Goal: Information Seeking & Learning: Learn about a topic

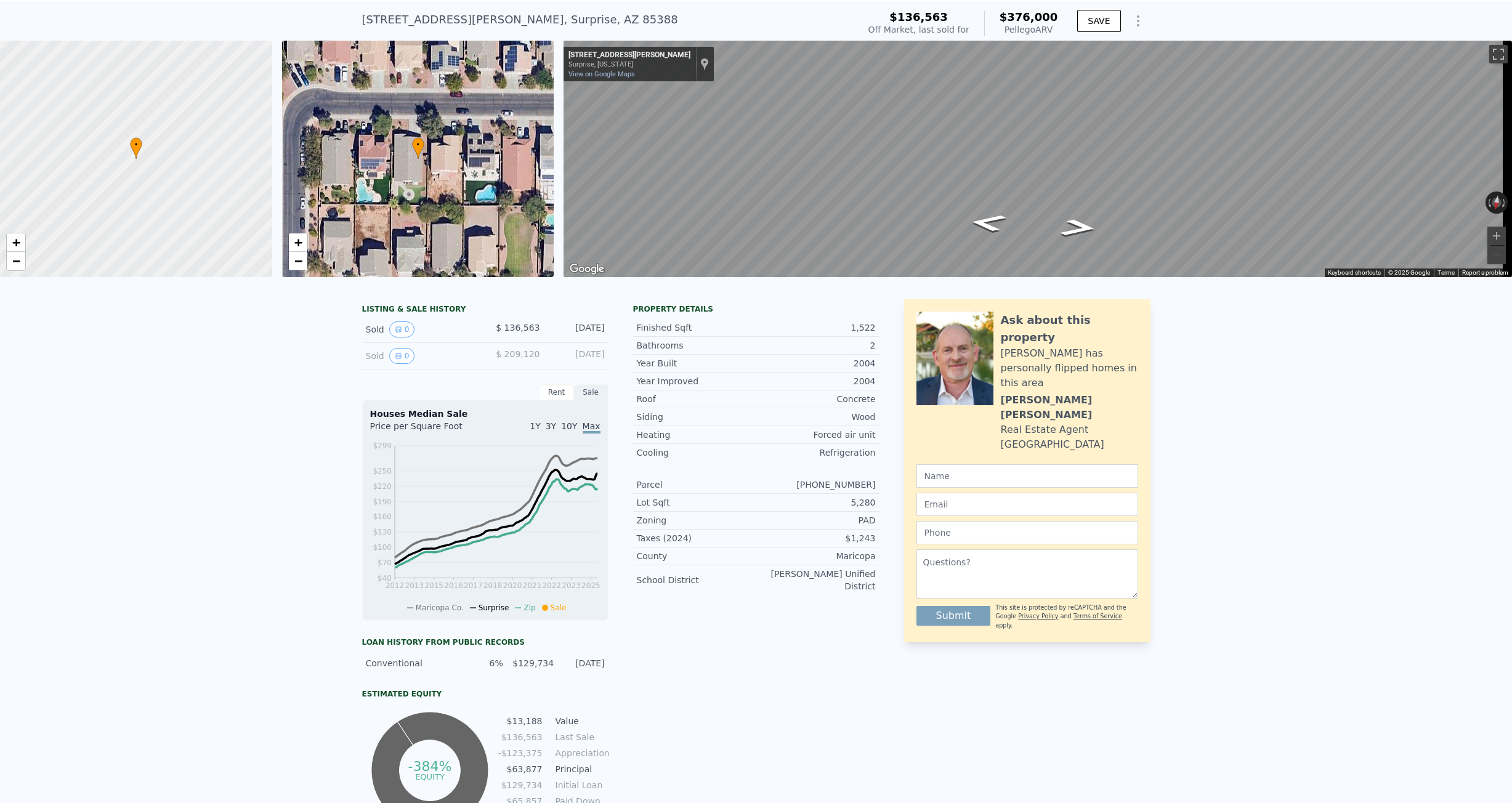
scroll to position [5, 0]
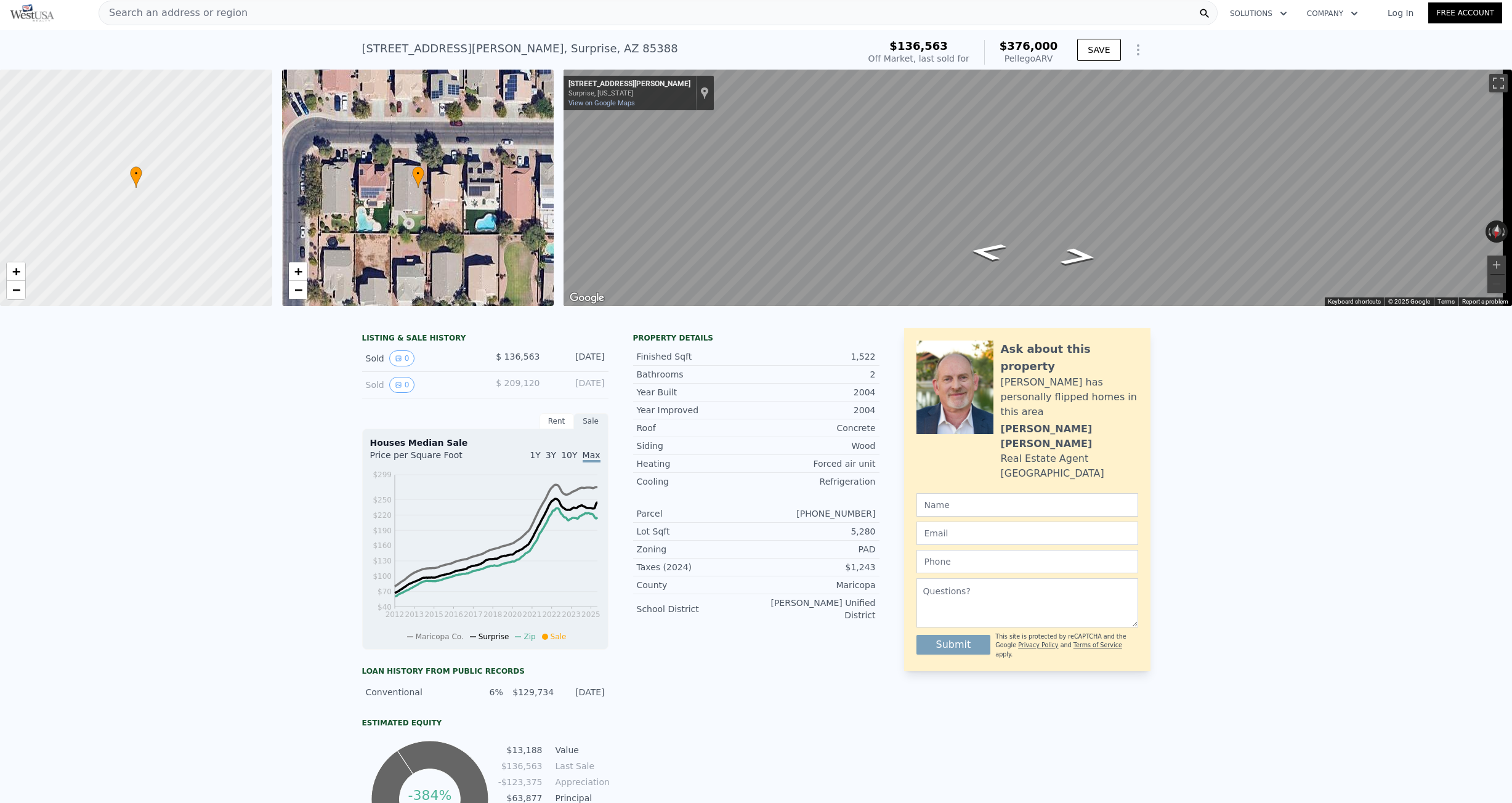
click at [204, 20] on div "Search an address or region" at bounding box center [174, 13] width 149 height 24
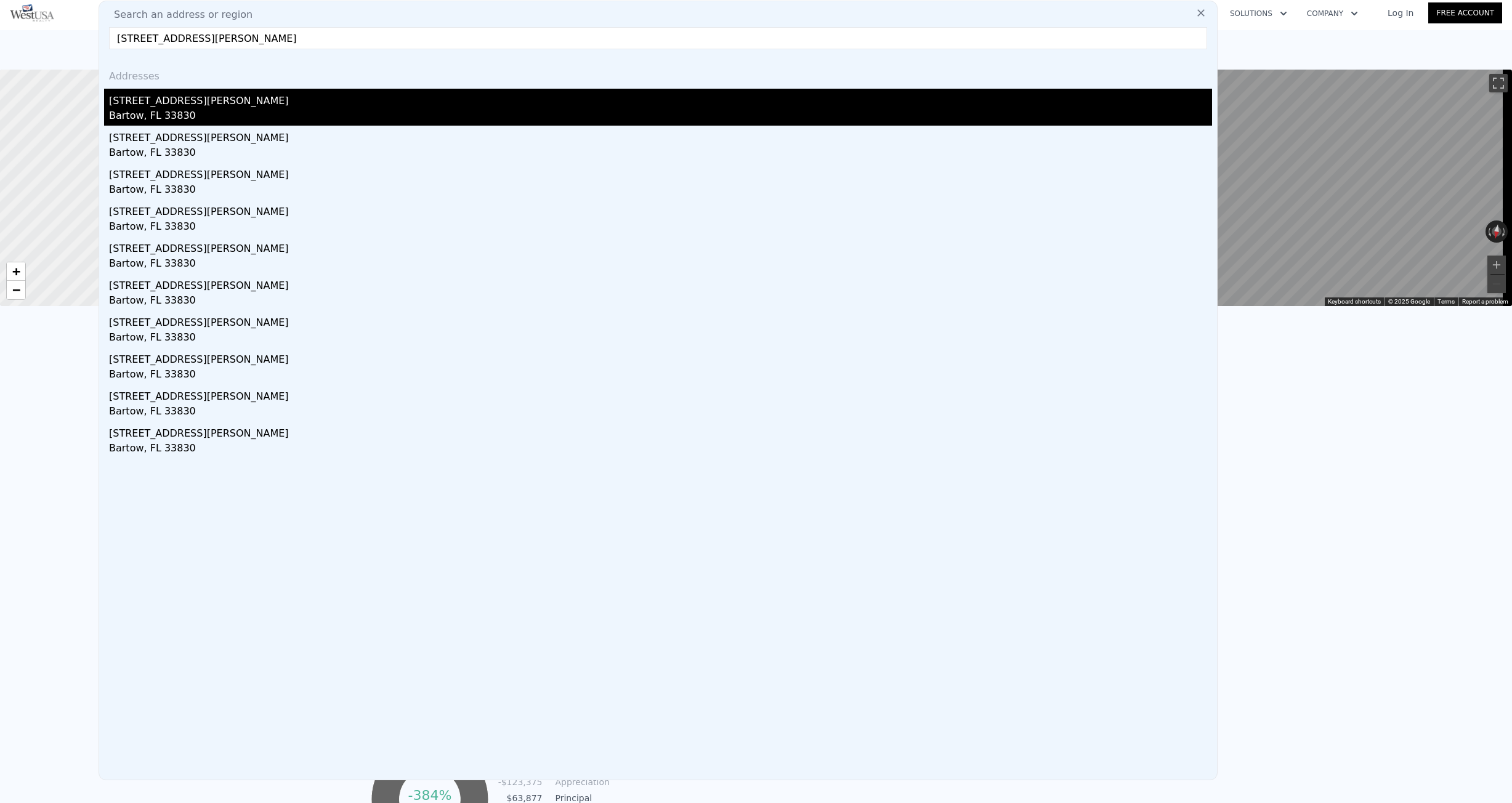
type input "1225 S Swearingen Ave, Bartow, FL 33830"
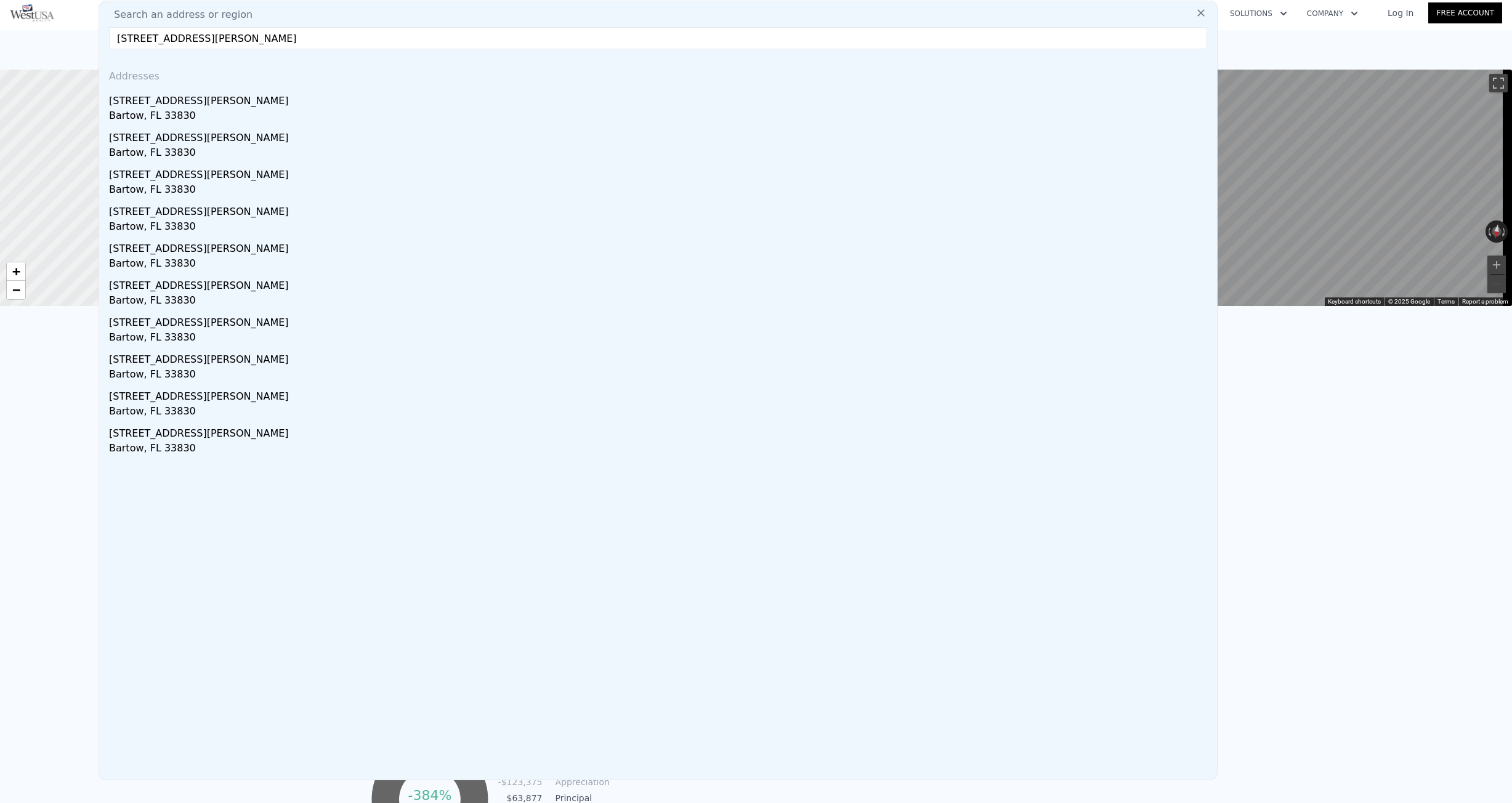
drag, startPoint x: 180, startPoint y: 97, endPoint x: 208, endPoint y: 5, distance: 96.2
click at [180, 97] on div "1225 S Swearingen Ave" at bounding box center [661, 99] width 1103 height 20
type input "3"
type input "1"
type input "2"
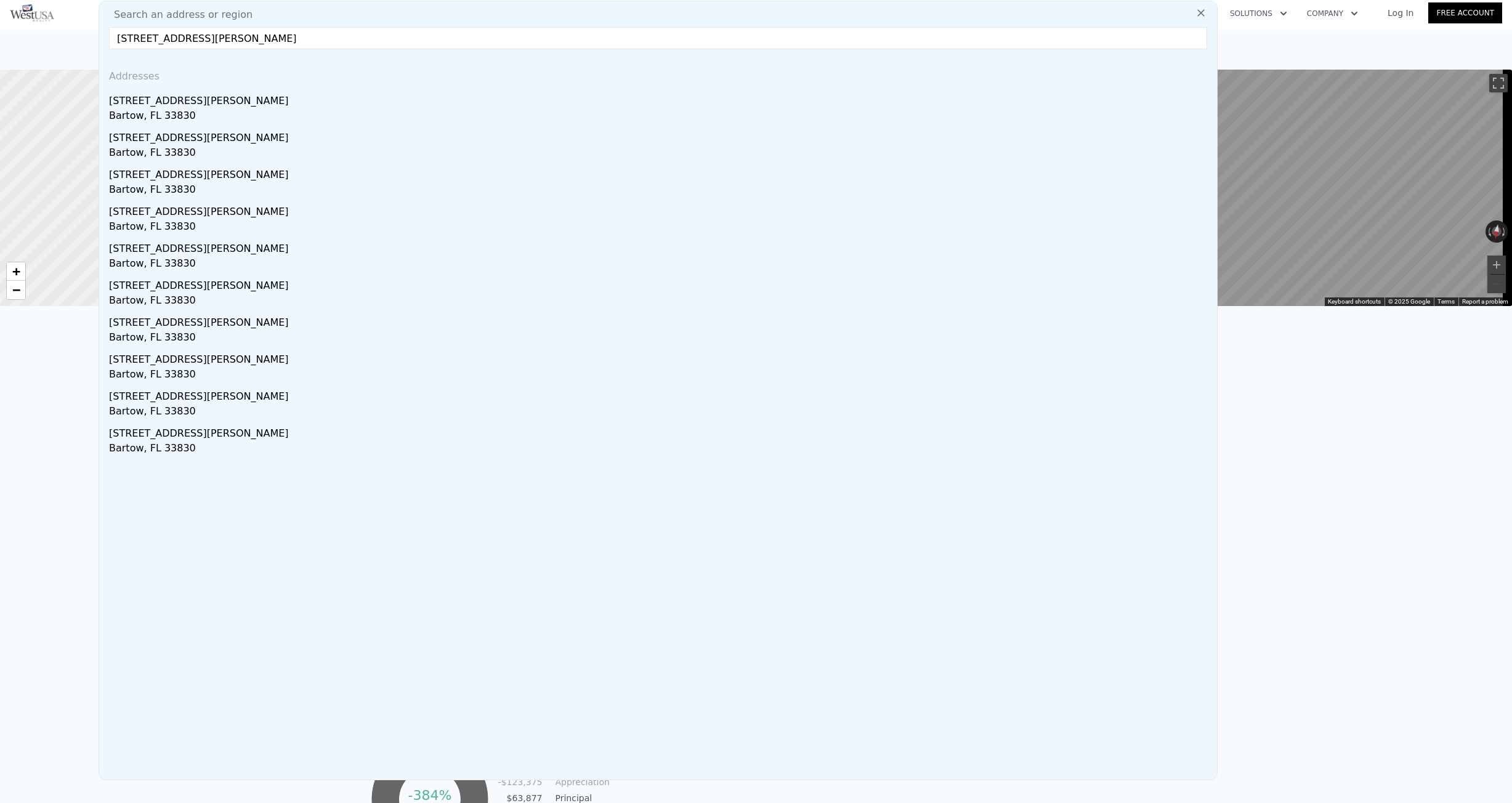
type input "644"
type input "1175"
type input "6098"
type input "16805"
type input "$ 212,000"
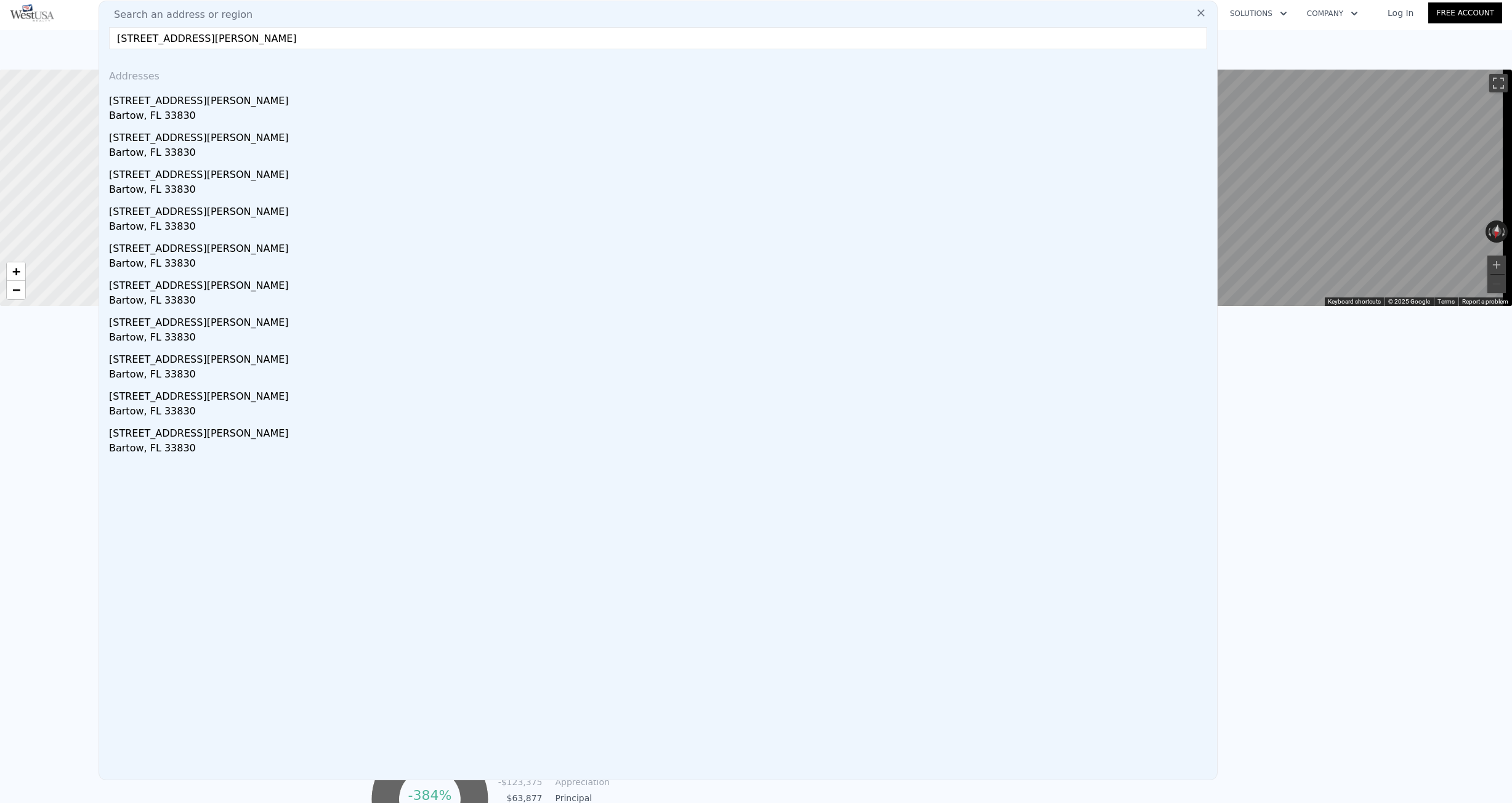
type input "$ 173,283"
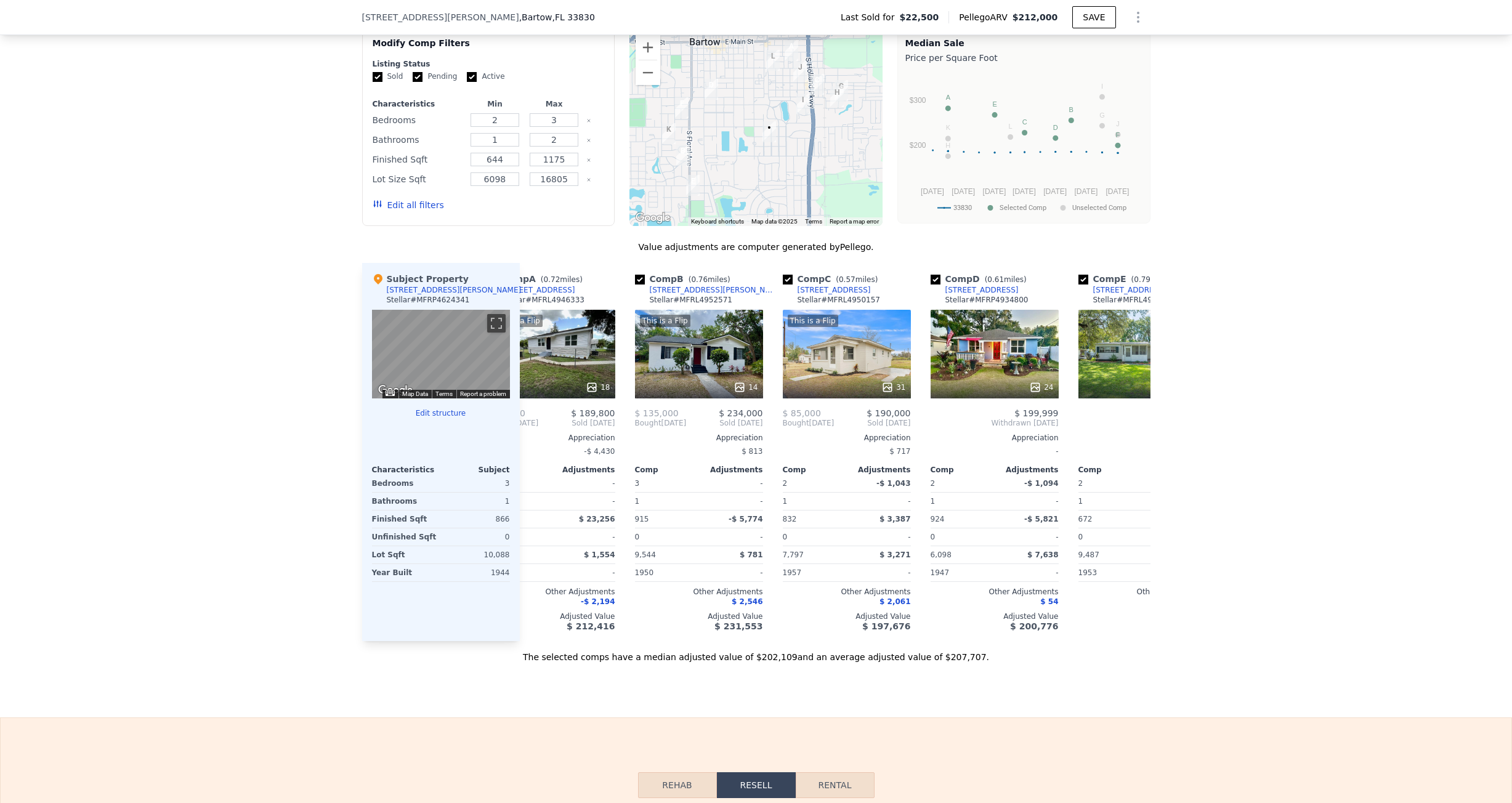
scroll to position [0, 55]
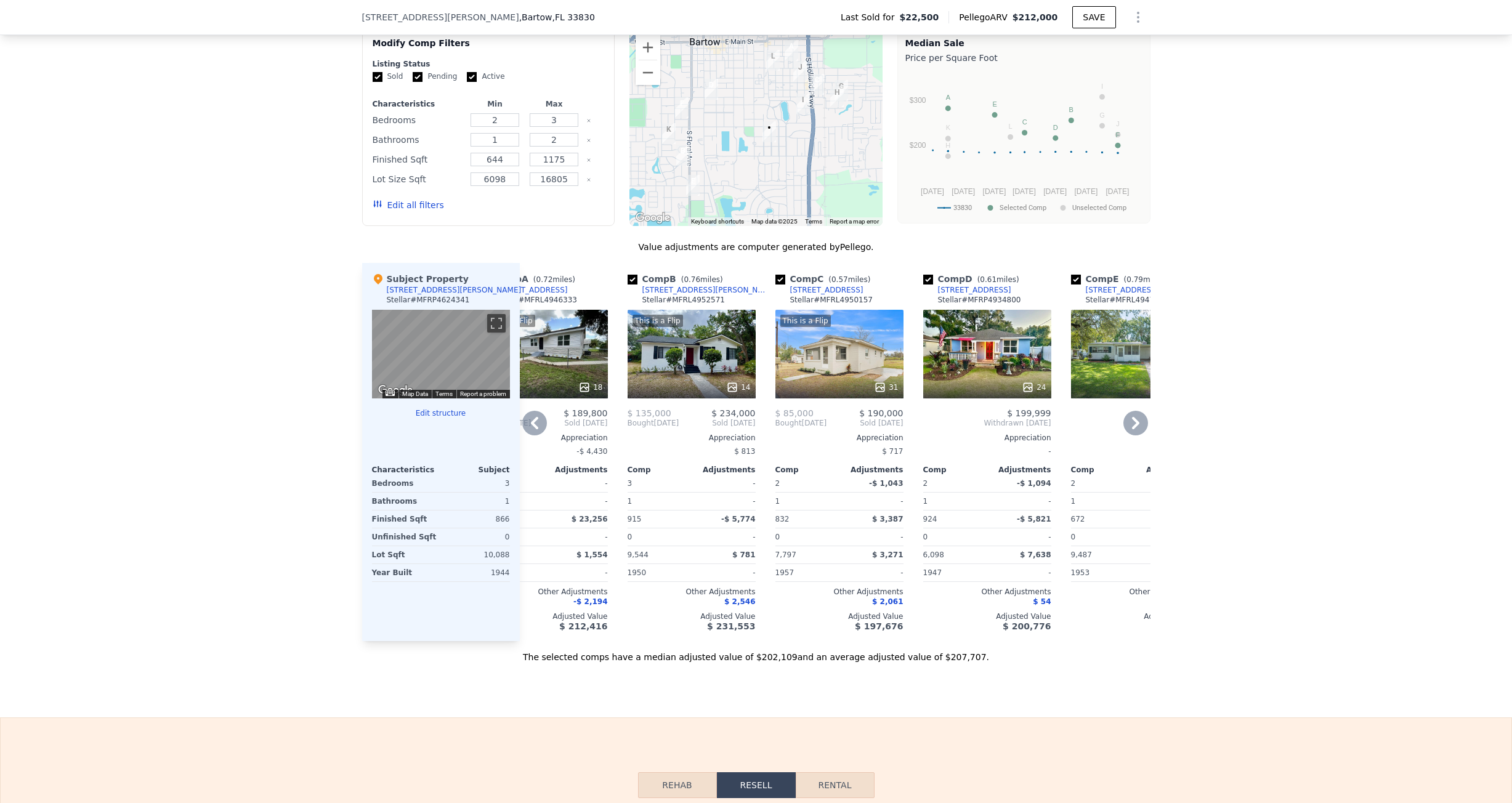
click at [681, 295] on div "375 Westover Pkwy" at bounding box center [706, 290] width 128 height 10
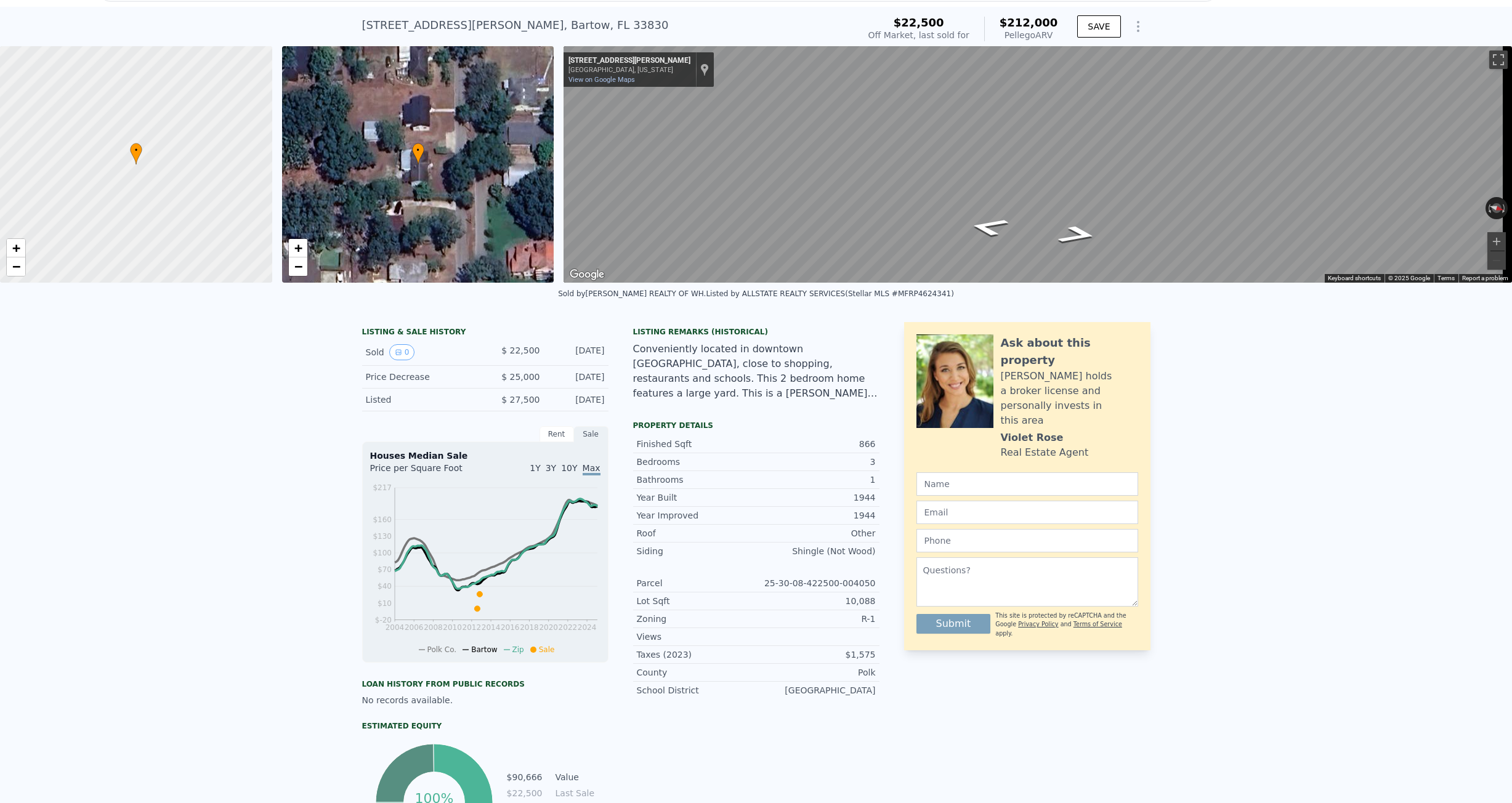
scroll to position [0, 0]
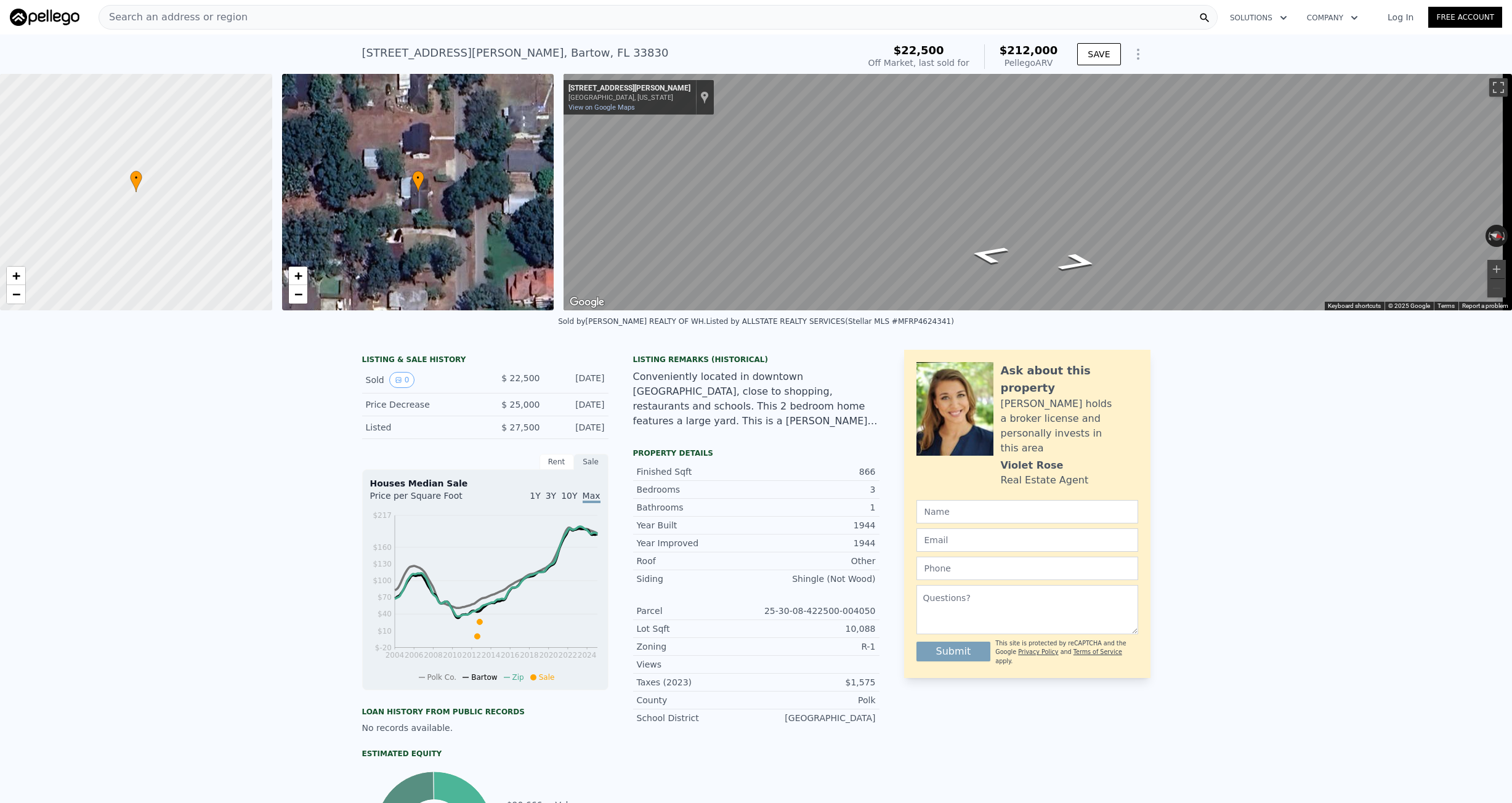
click at [237, 18] on div "Search an address or region" at bounding box center [658, 17] width 1119 height 24
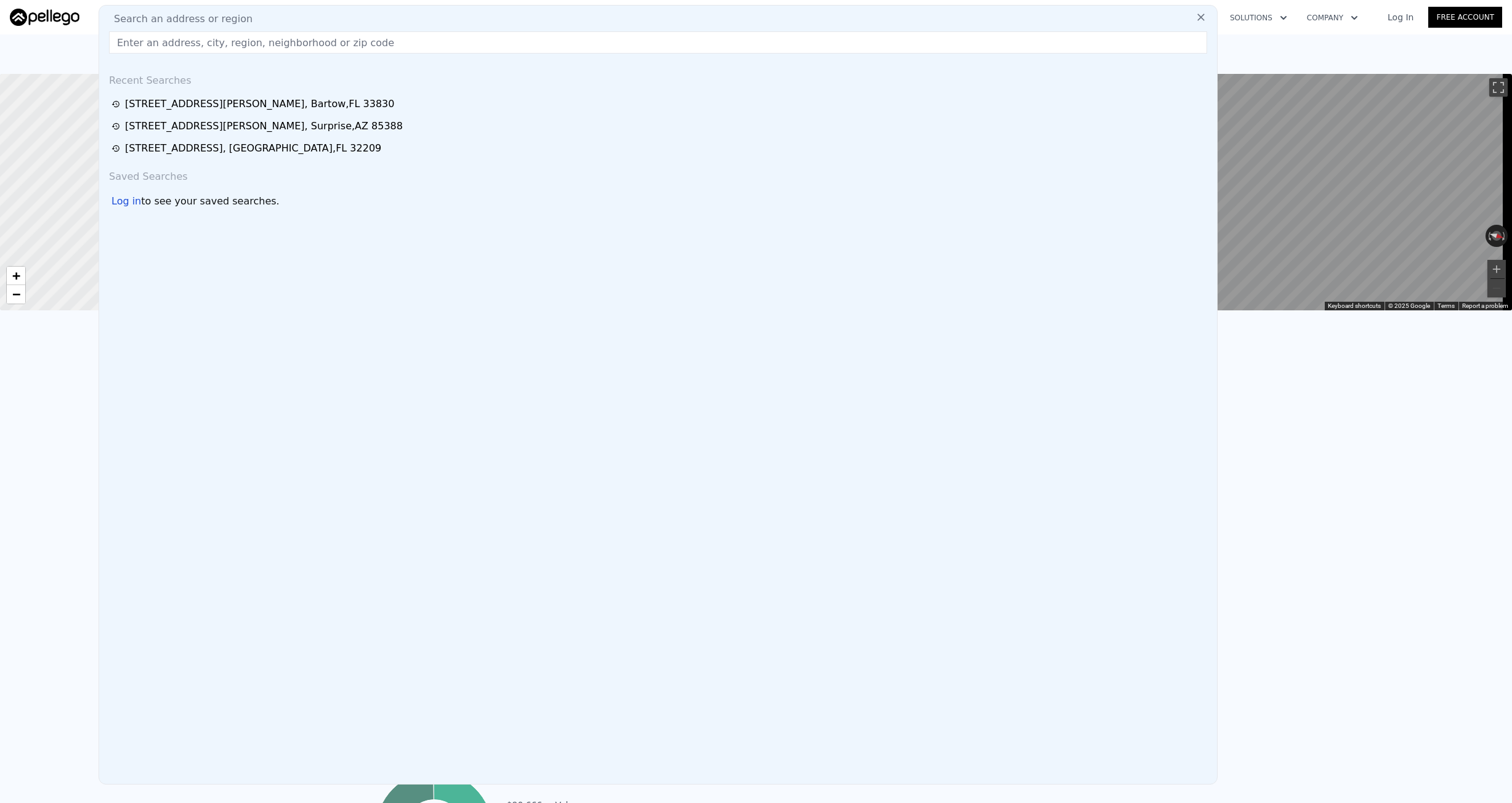
click at [228, 44] on input "text" at bounding box center [659, 42] width 1099 height 22
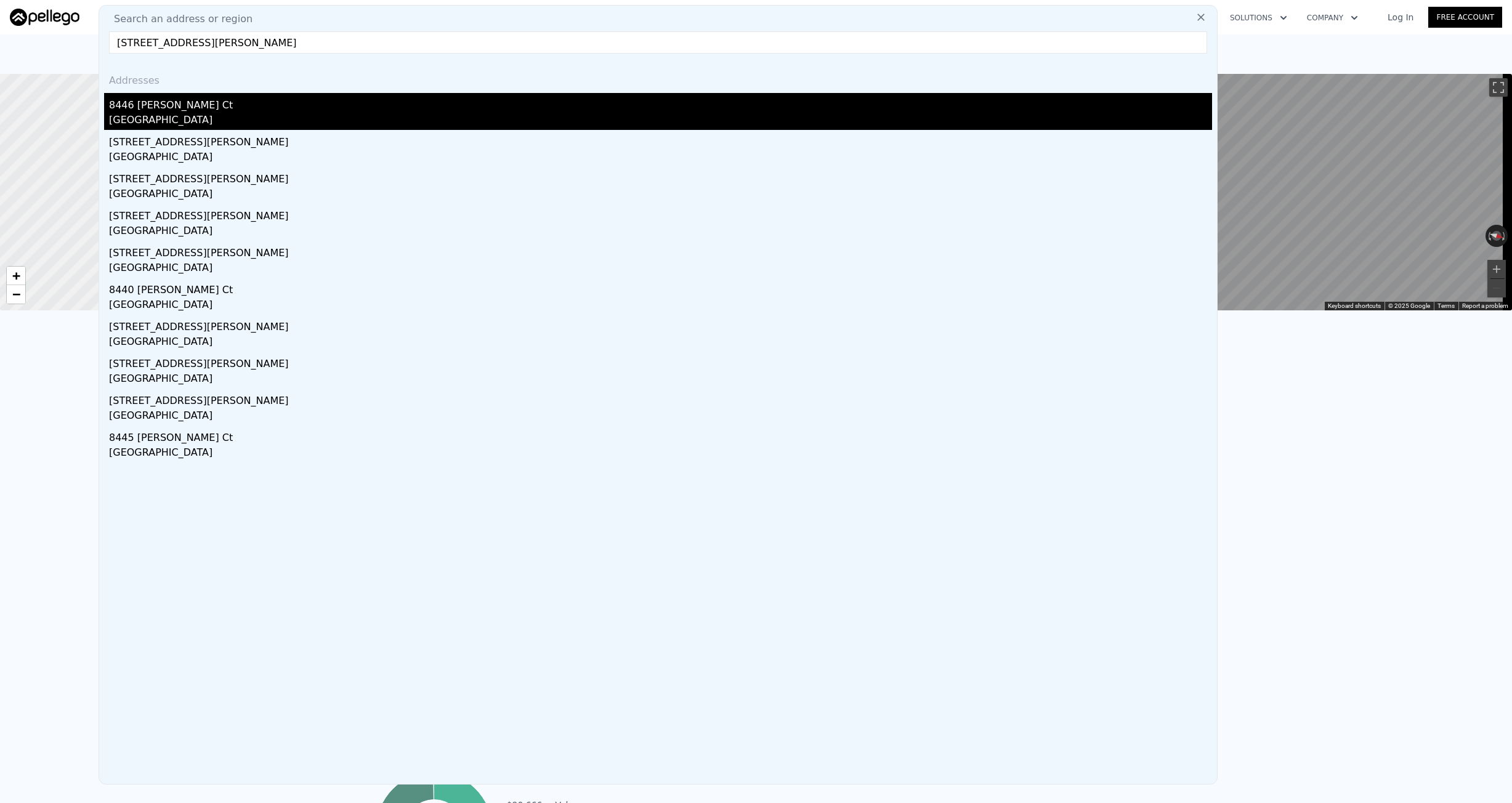
type input "8446 Allwine Ct, Jacksonville, FL 32244"
click at [209, 105] on div "8446 Allwine Ct" at bounding box center [661, 103] width 1103 height 20
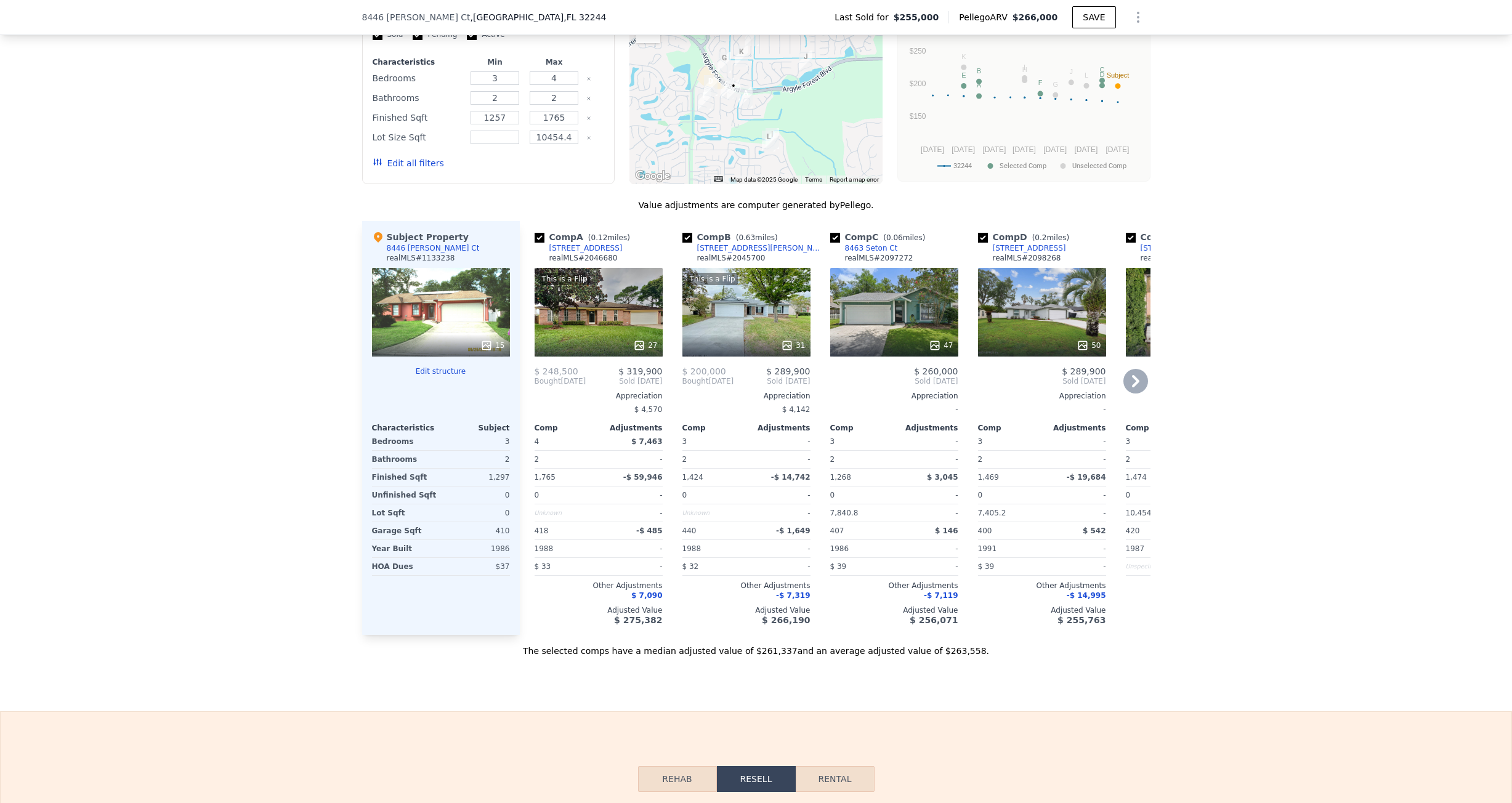
click at [1050, 253] on div "[STREET_ADDRESS]" at bounding box center [1029, 248] width 74 height 10
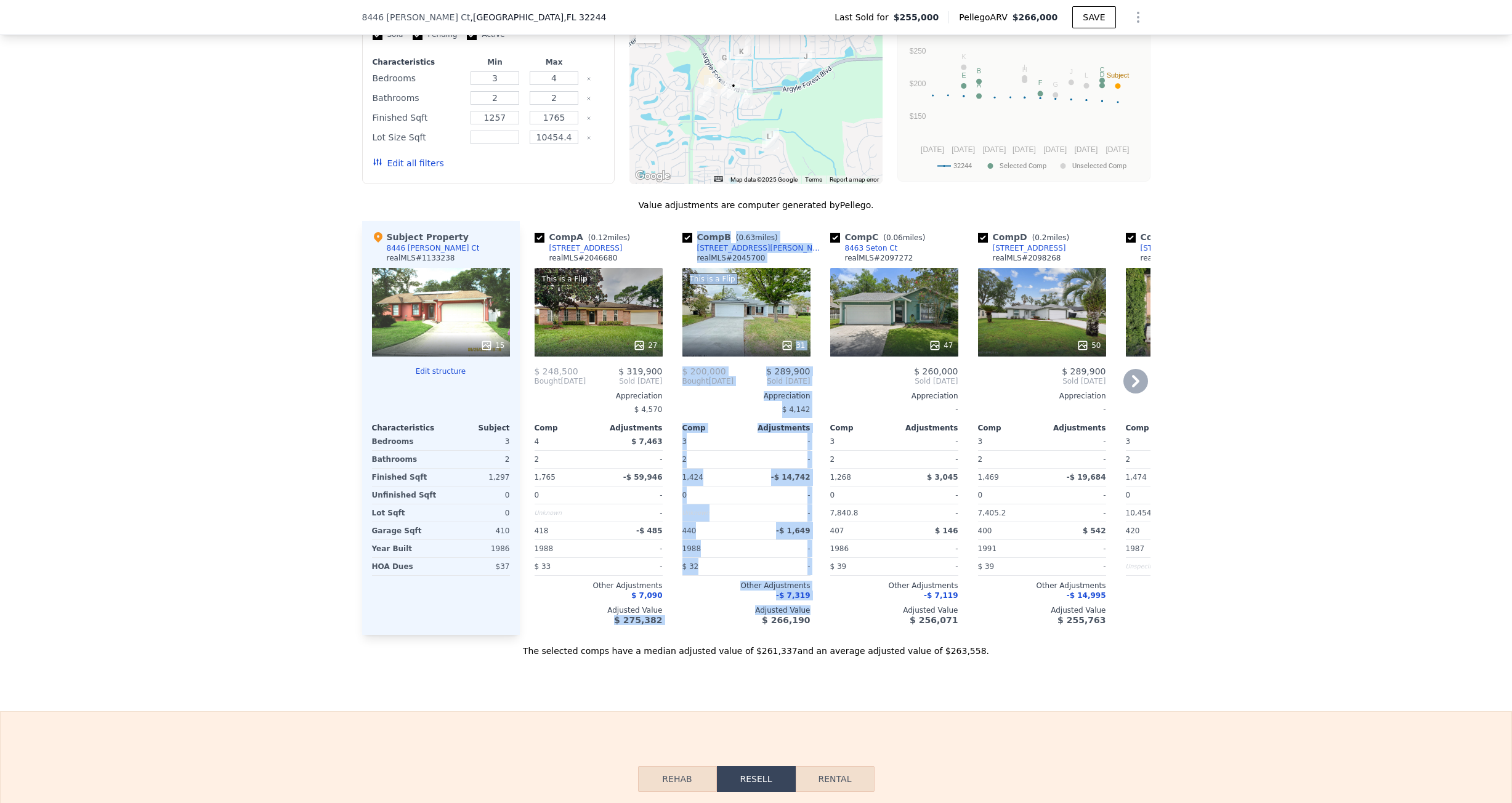
drag, startPoint x: 602, startPoint y: 643, endPoint x: 703, endPoint y: 648, distance: 101.1
click at [703, 635] on div "Comp A ( 0.12 miles) 8464 Sand Point Dr E realMLS # 2046680 This is a Flip 27 $…" at bounding box center [835, 428] width 630 height 414
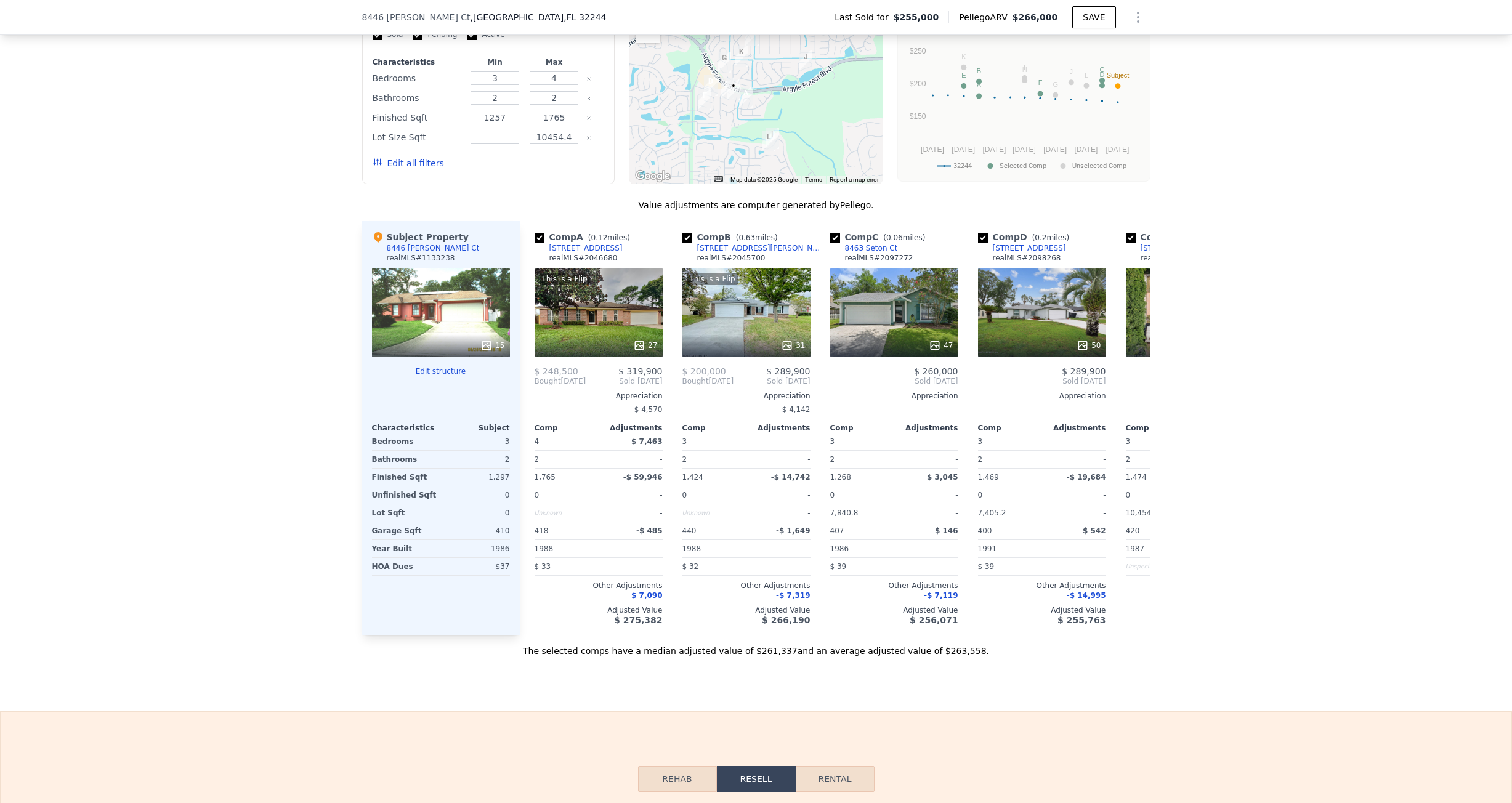
click at [519, 705] on div "Sale Comps Rental Comps We found 12 sales that match your search Listings provi…" at bounding box center [756, 282] width 1512 height 858
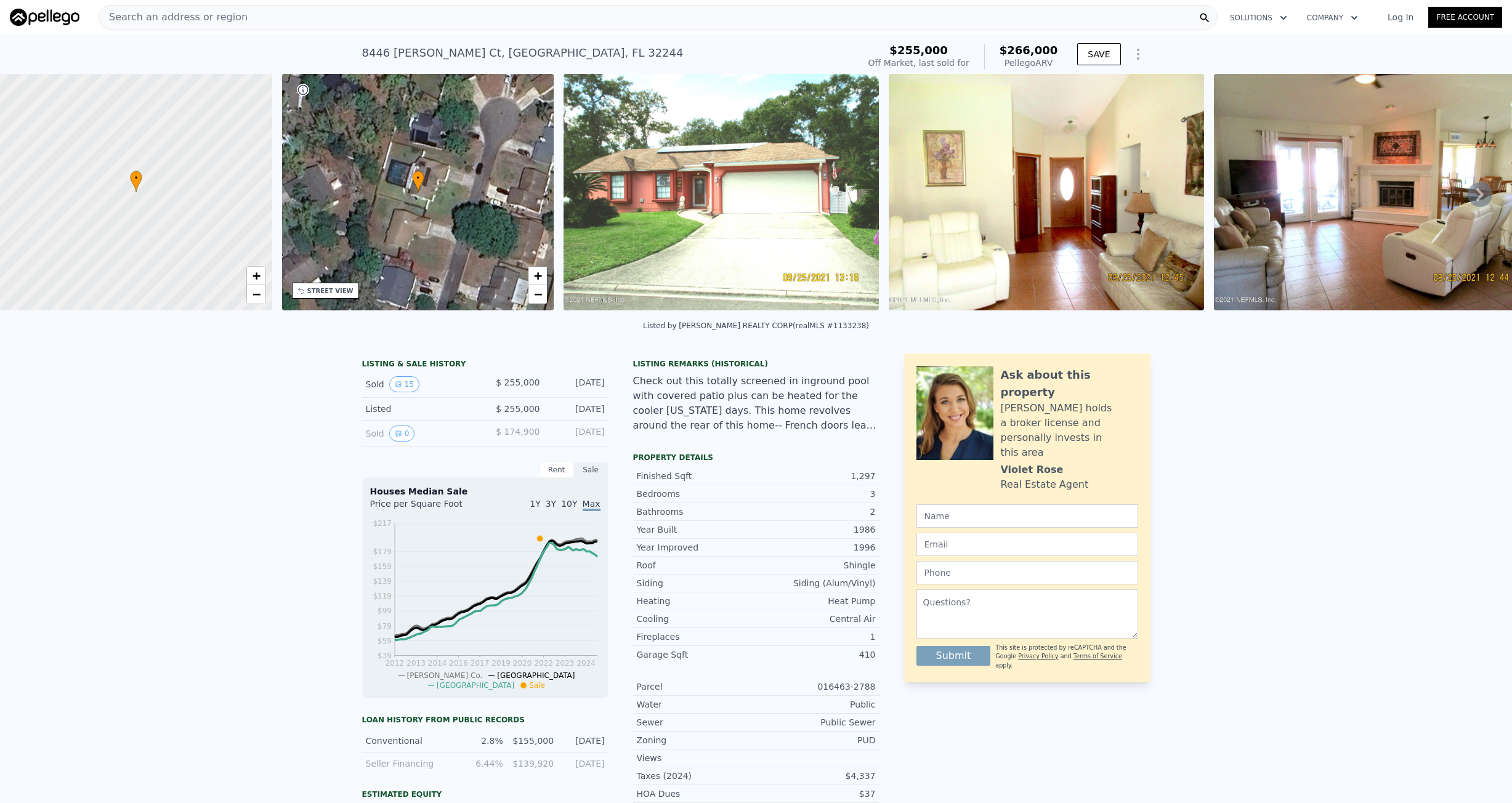
click at [325, 17] on div "Search an address or region" at bounding box center [658, 17] width 1119 height 24
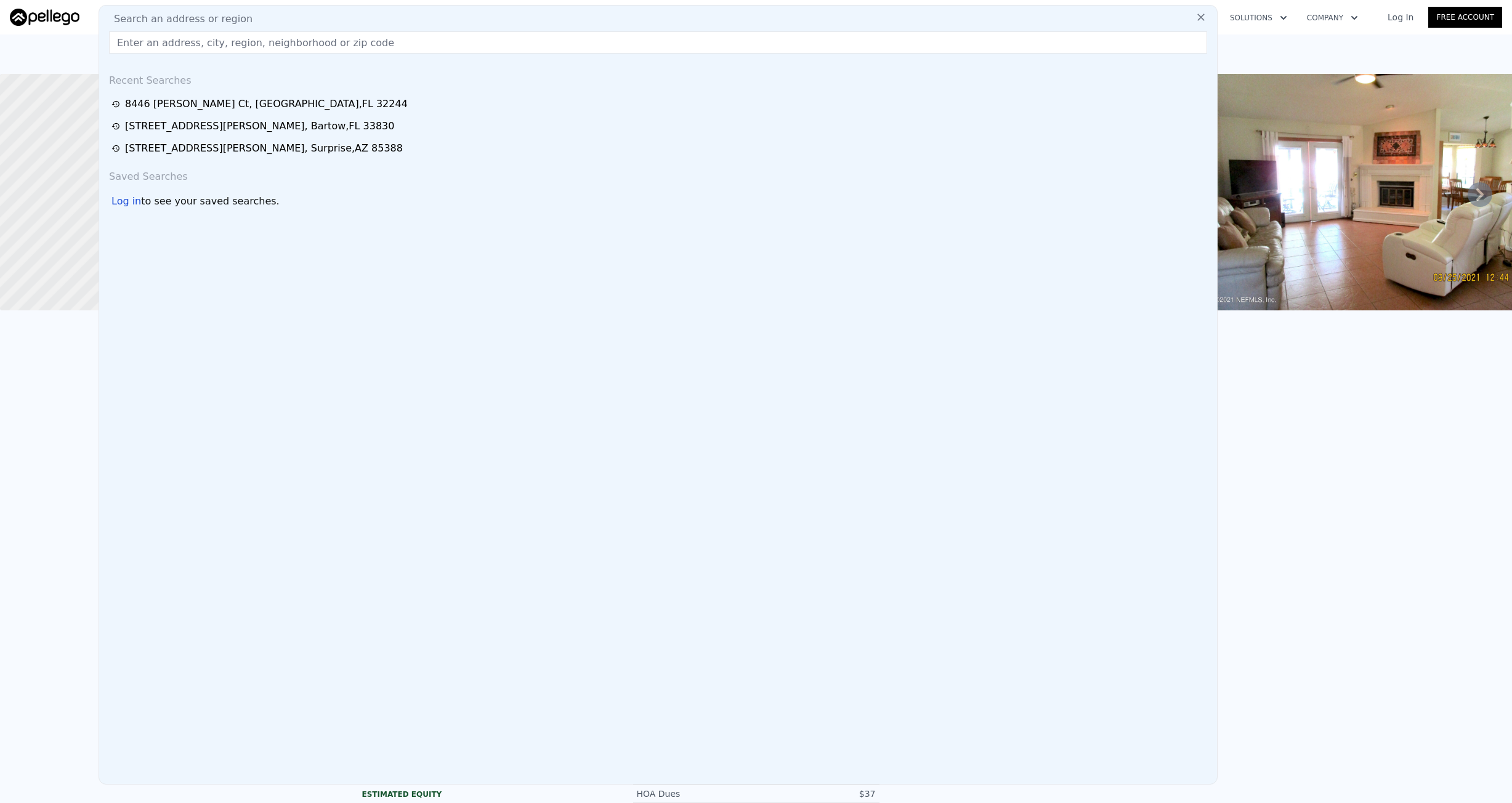
click at [218, 41] on input "text" at bounding box center [659, 42] width 1099 height 22
type input "1316 Pleasant Pl, Lakeland, FL 33801"
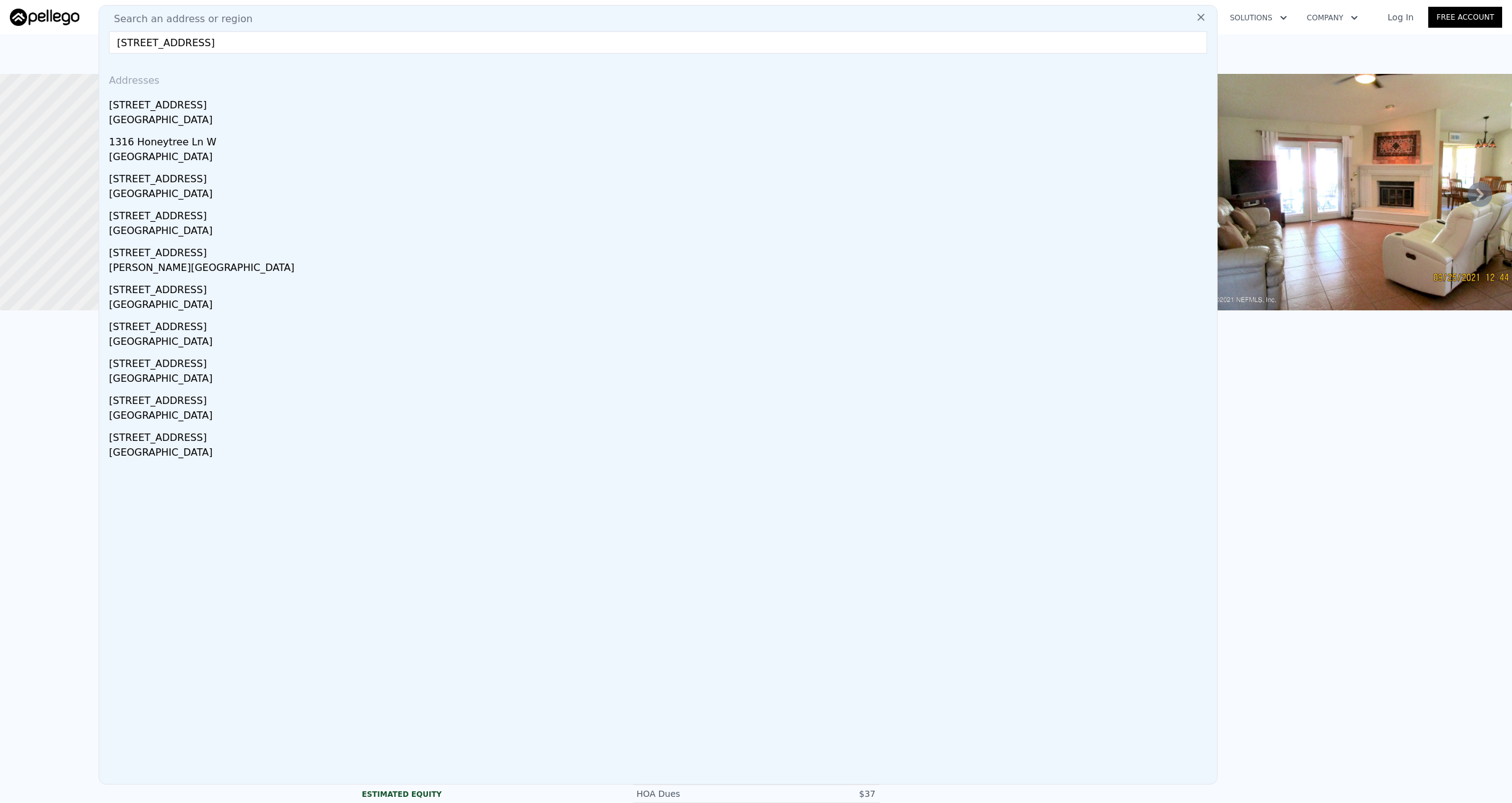
drag, startPoint x: 272, startPoint y: 42, endPoint x: 332, endPoint y: 44, distance: 60.0
click at [288, 45] on input "1316 Pleasant Pl, Lakeland, FL 33801" at bounding box center [659, 42] width 1099 height 22
click at [313, 52] on input "1316 Pleasant Pl, Lakeland, FL 33801" at bounding box center [659, 42] width 1099 height 22
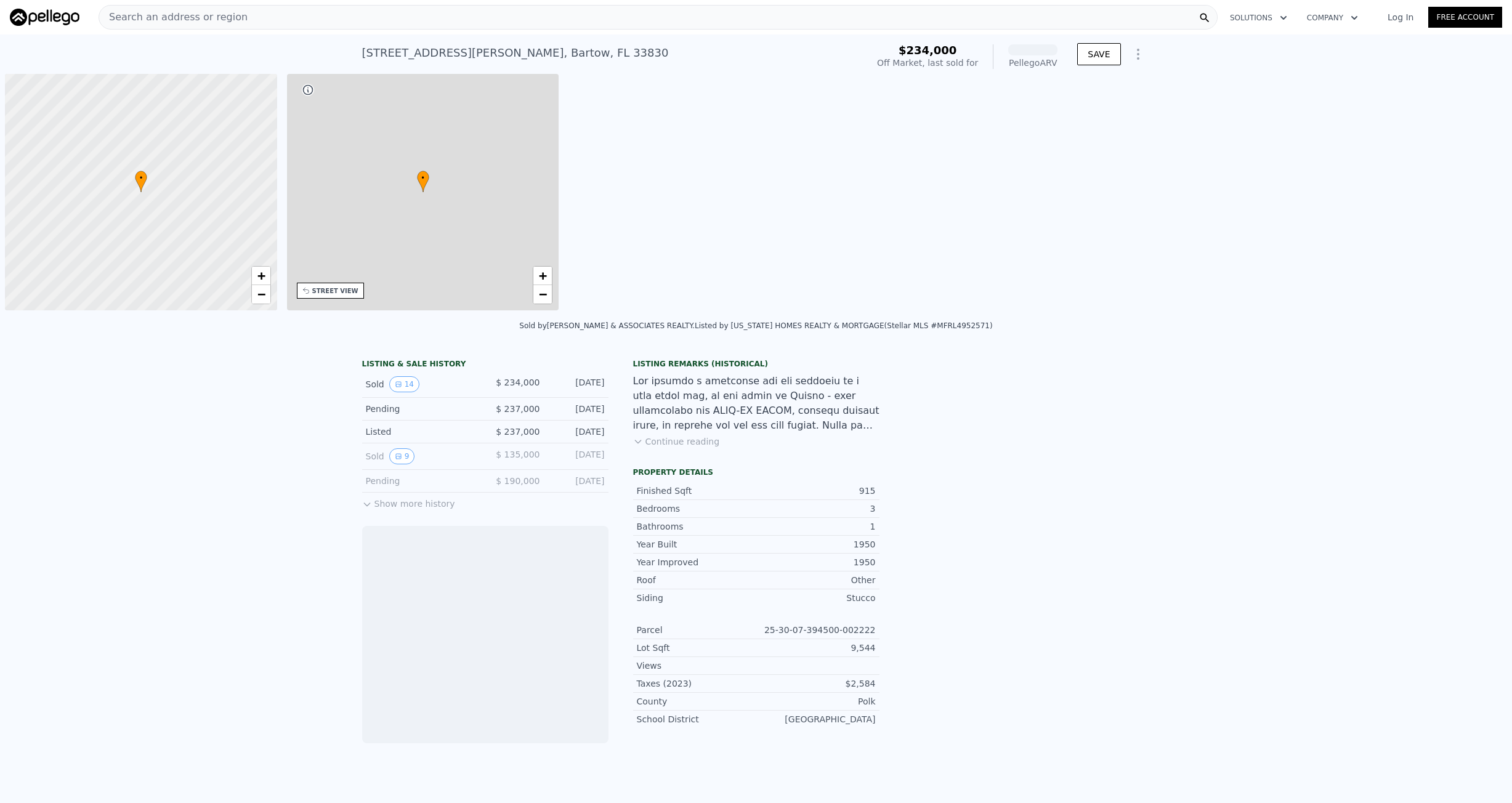
scroll to position [0, 5]
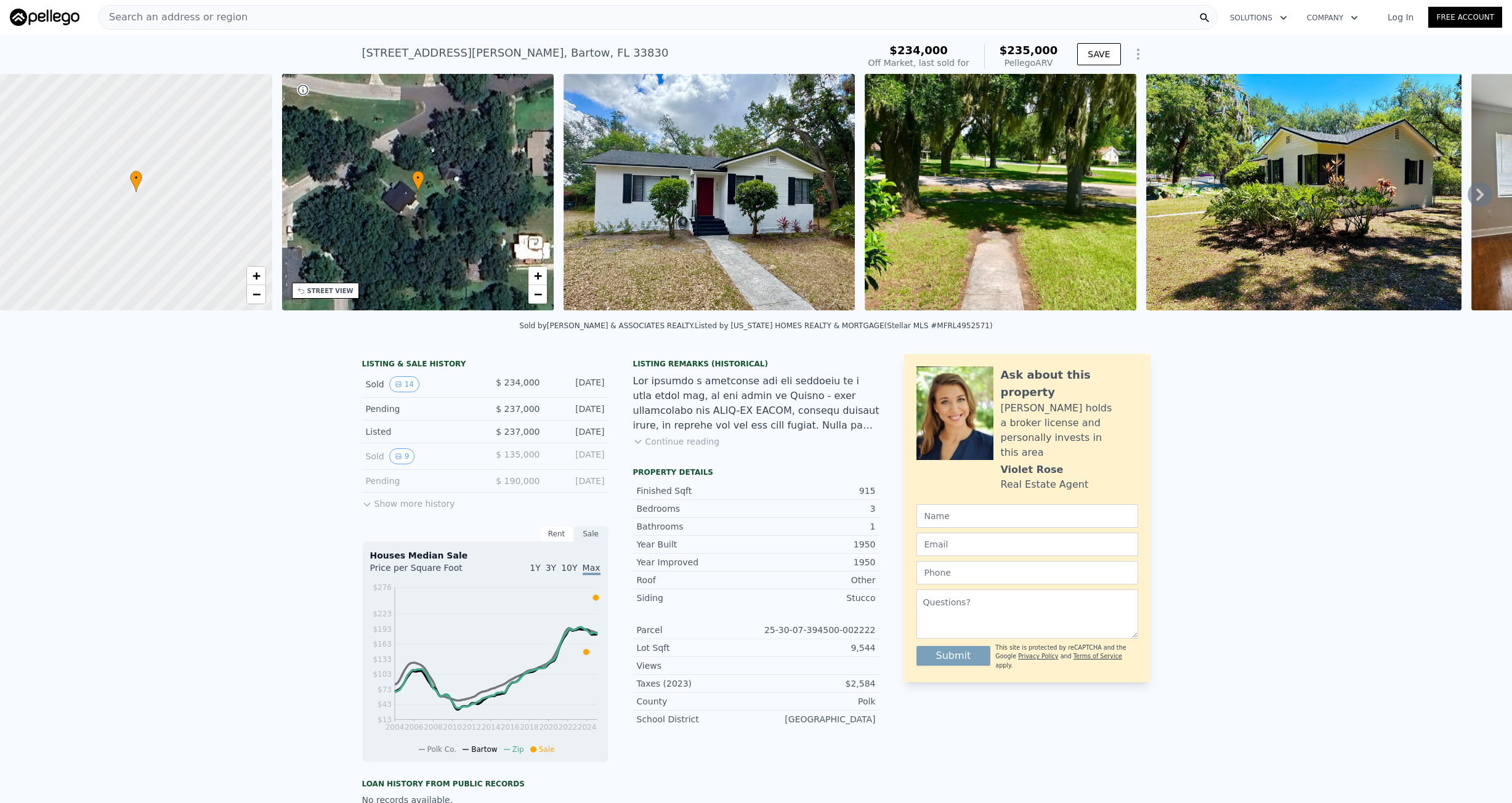
click at [391, 46] on div "375 Westover Pkwy , Bartow , FL 33830" at bounding box center [515, 52] width 306 height 17
copy div "375 Westover Pkwy , Bartow , FL 33830 Sold Jun 2025 for $234k (~ARV $235k )"
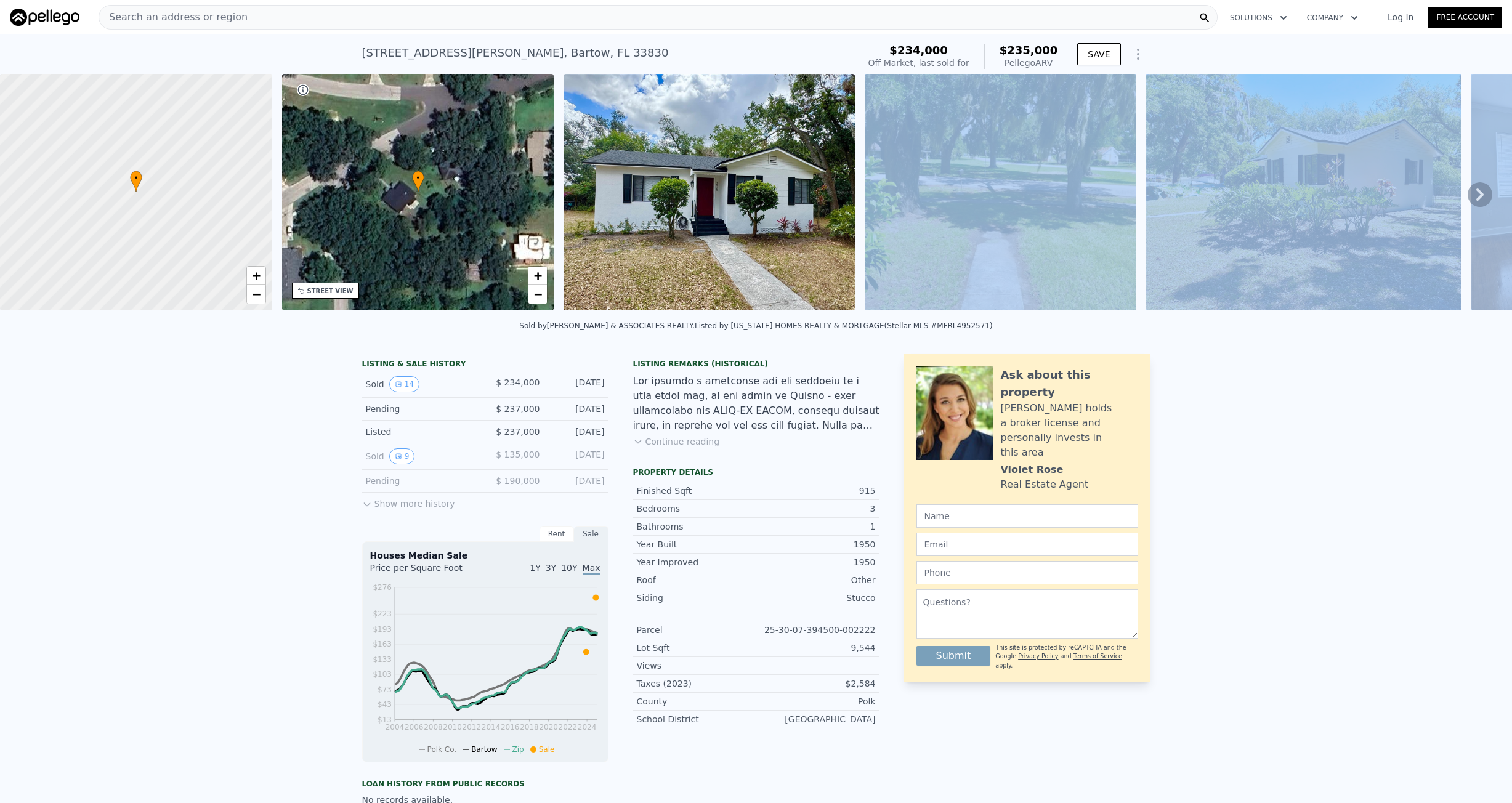
drag, startPoint x: 399, startPoint y: 323, endPoint x: 1118, endPoint y: 315, distance: 719.0
click at [385, 290] on div "• + −" at bounding box center [418, 192] width 272 height 237
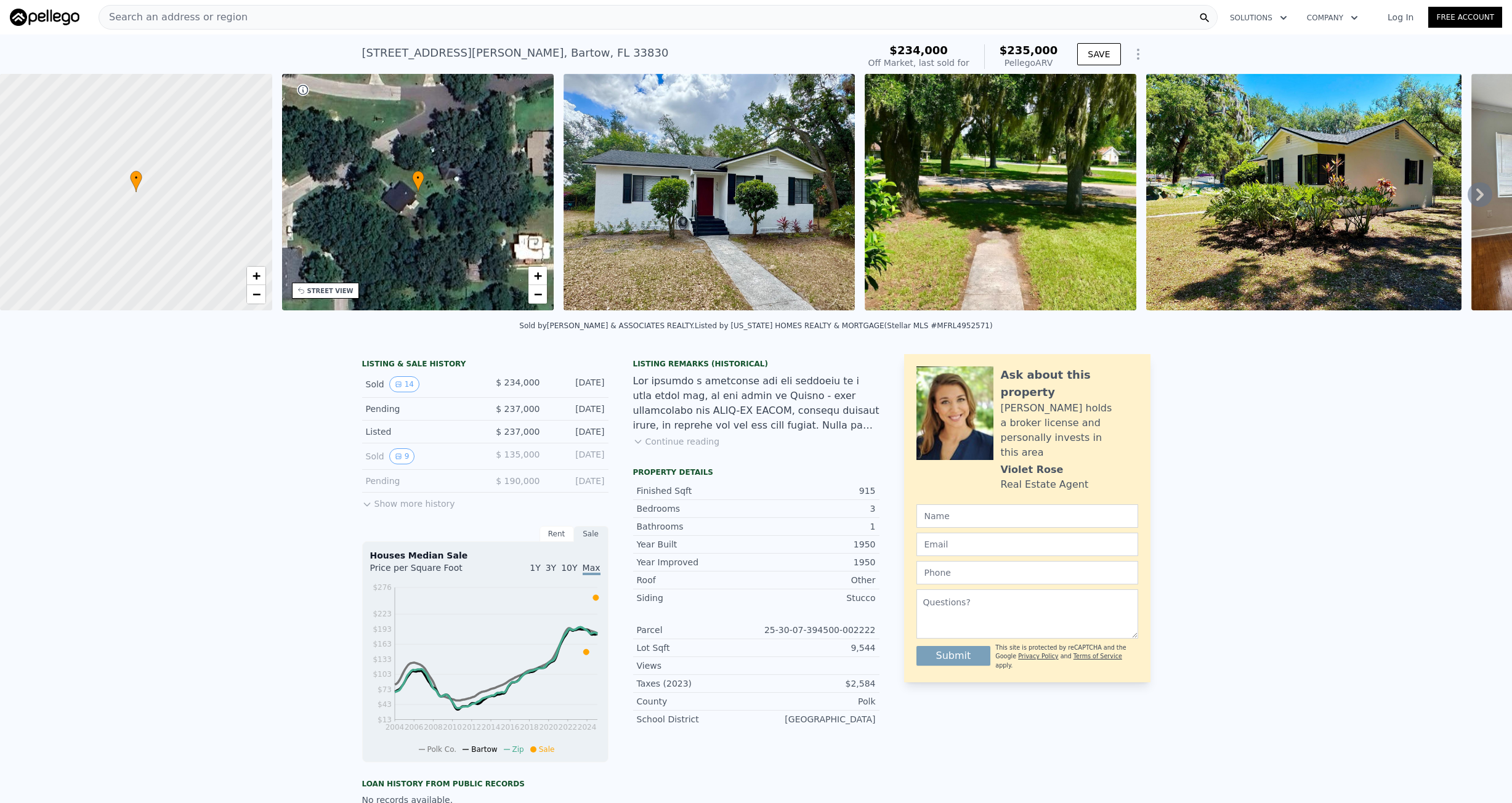
click at [244, 359] on div "LISTING & SALE HISTORY Sold 14 $ 234,000 Jun 12, 2025 Pending $ 237,000 May 24,…" at bounding box center [756, 681] width 1512 height 673
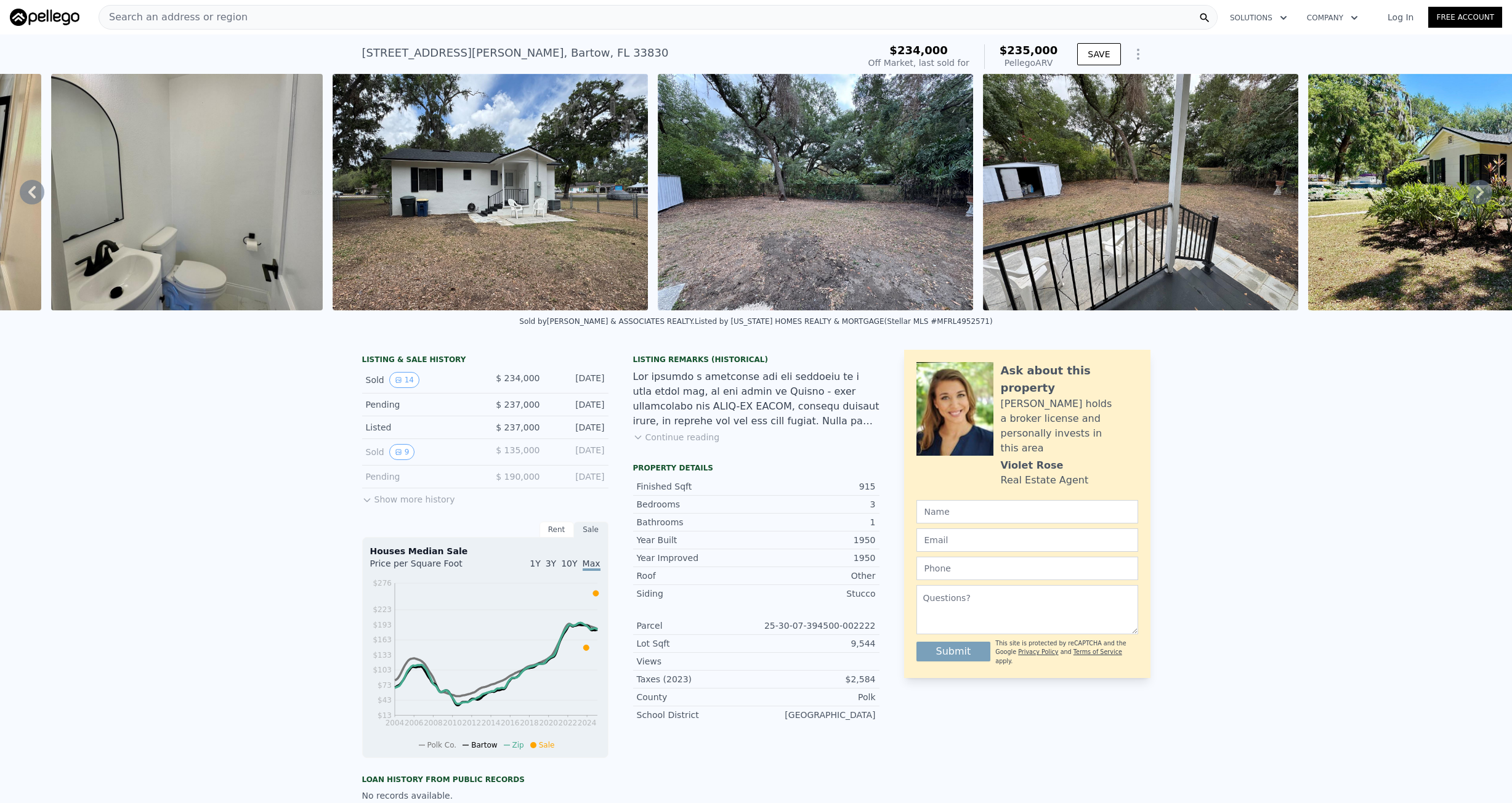
scroll to position [0, 3337]
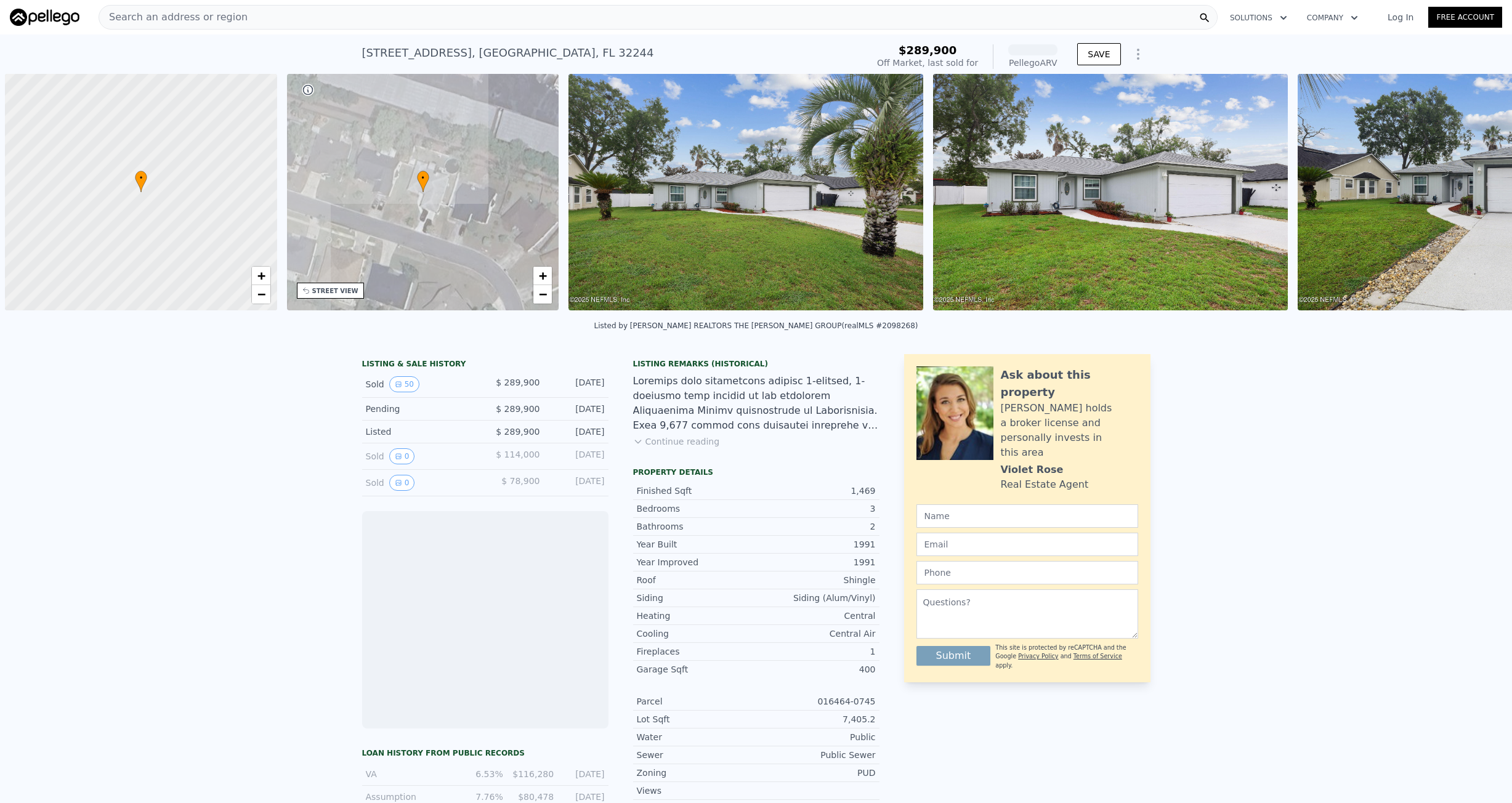
scroll to position [0, 5]
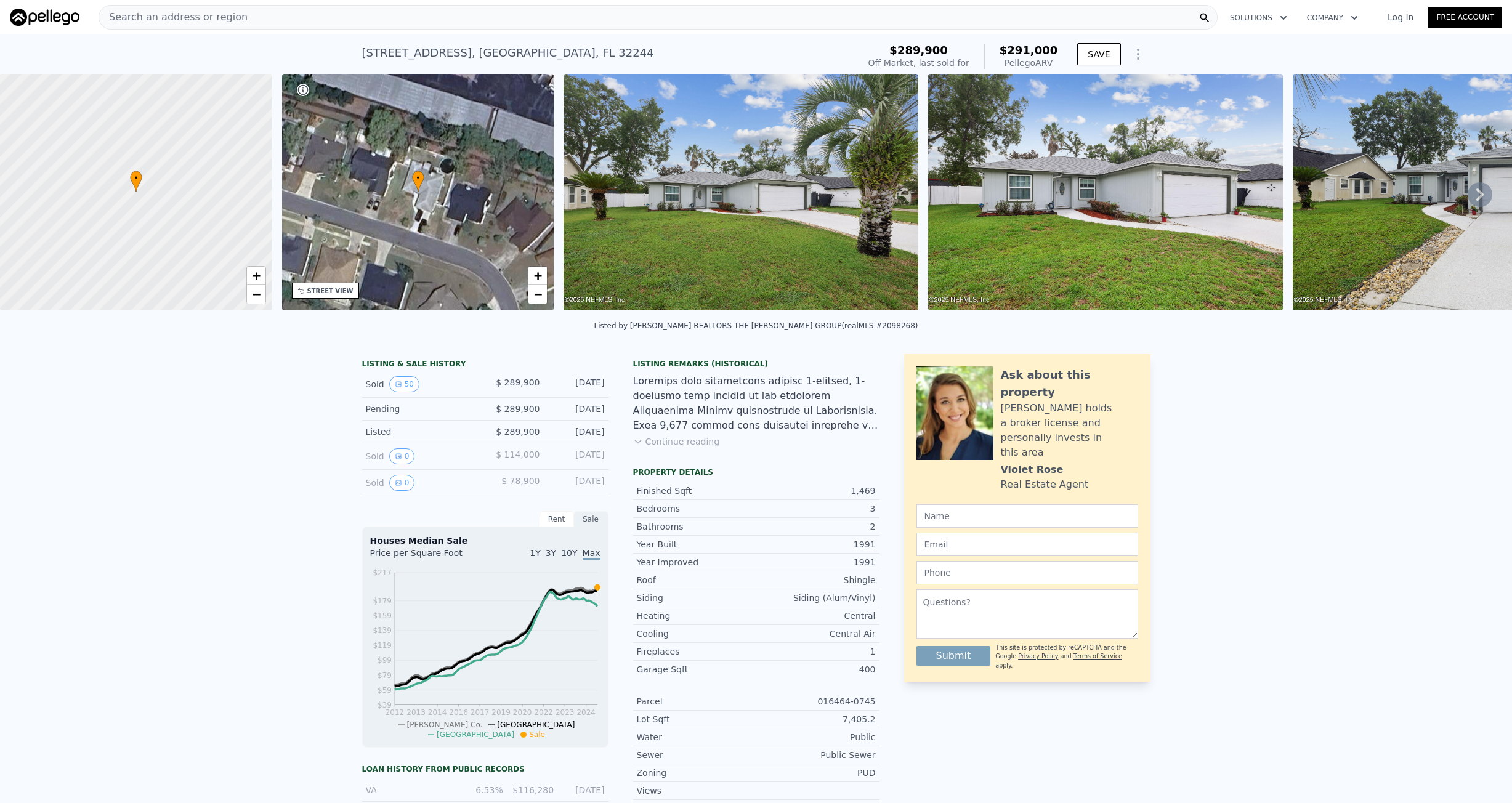
click at [670, 447] on button "Continue reading" at bounding box center [677, 441] width 86 height 12
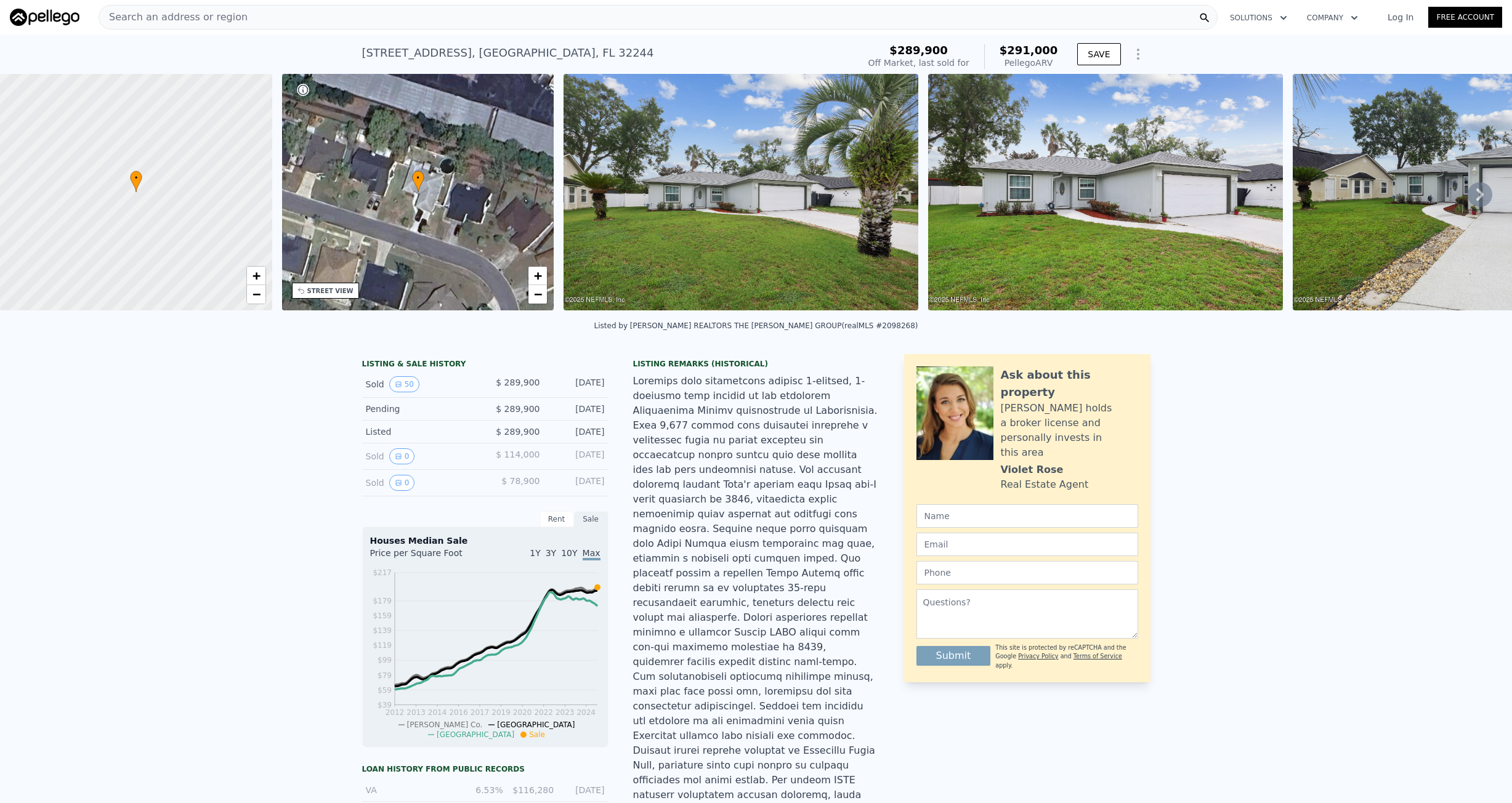
click at [498, 56] on div "[STREET_ADDRESS]" at bounding box center [508, 52] width 292 height 17
copy div "[STREET_ADDRESS] Sold [DATE] for $289,900 (~ARV $291k )"
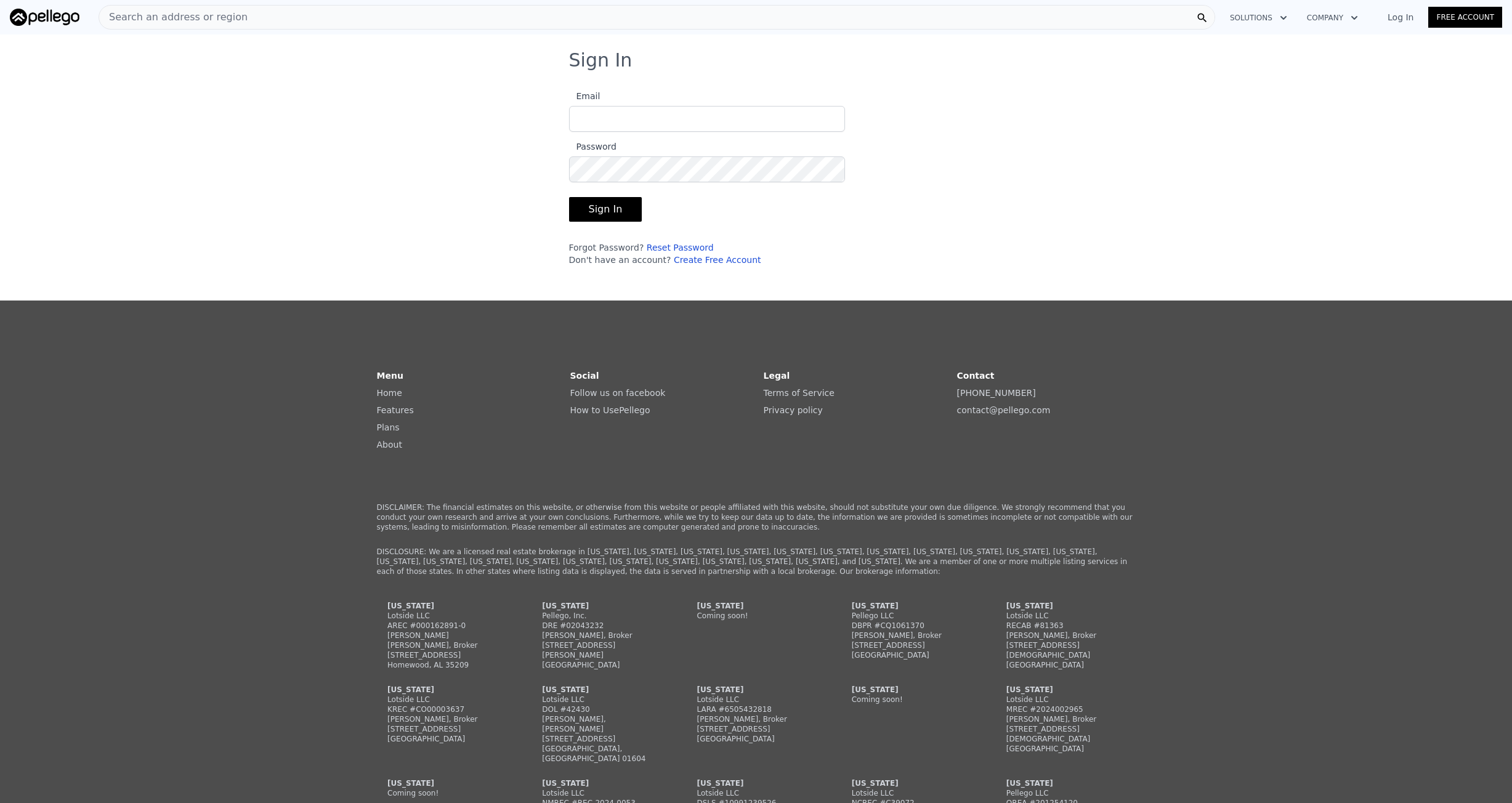
click at [771, 103] on label "Email" at bounding box center [707, 110] width 276 height 43
click at [771, 106] on input "Email" at bounding box center [707, 119] width 276 height 26
click at [760, 126] on input "Email" at bounding box center [707, 119] width 276 height 26
type input "austin@stwhomebuyers.com"
click at [626, 209] on button "Sign In" at bounding box center [605, 209] width 74 height 24
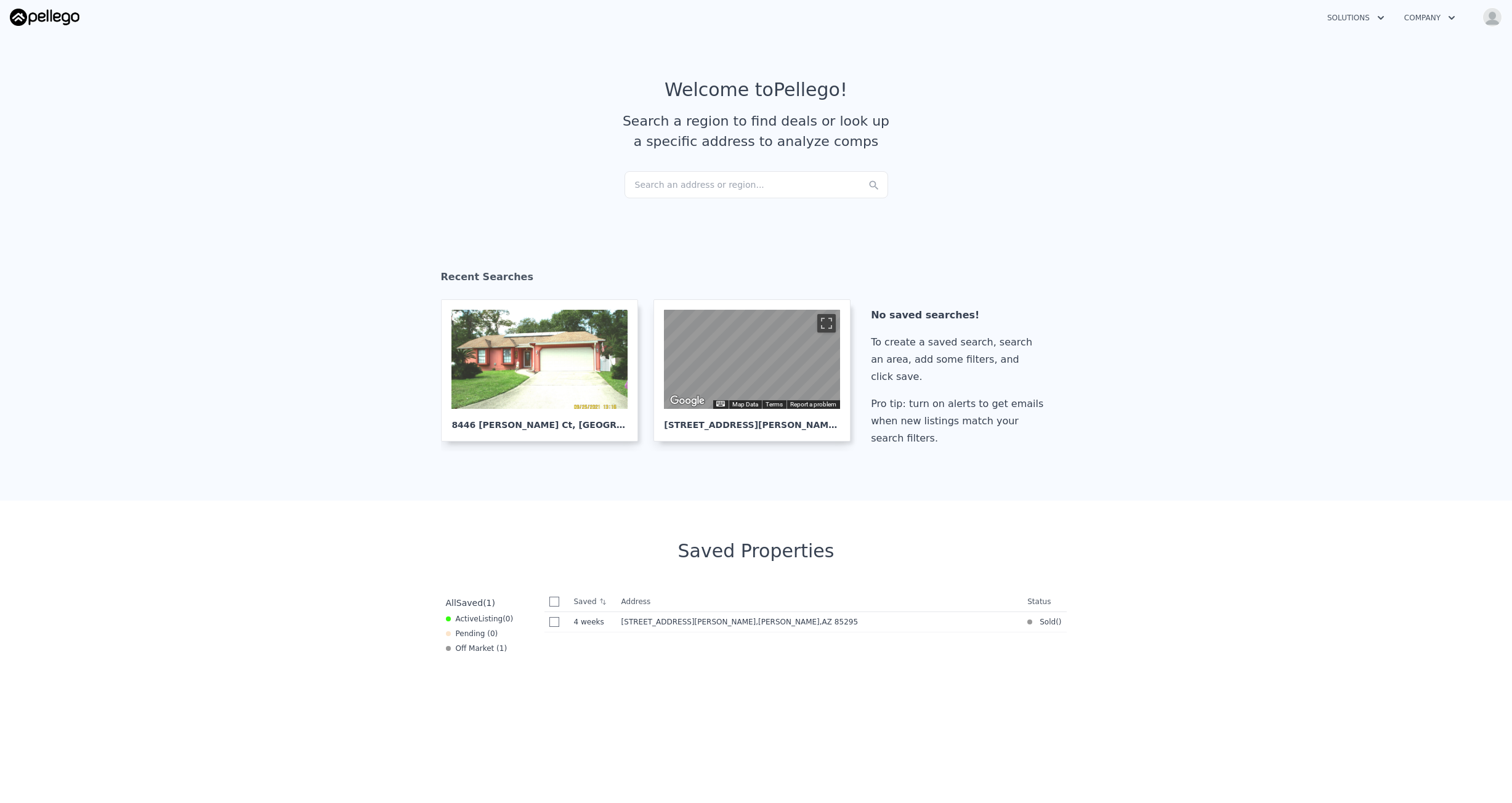
click at [729, 174] on div "Search an address or region..." at bounding box center [756, 185] width 263 height 27
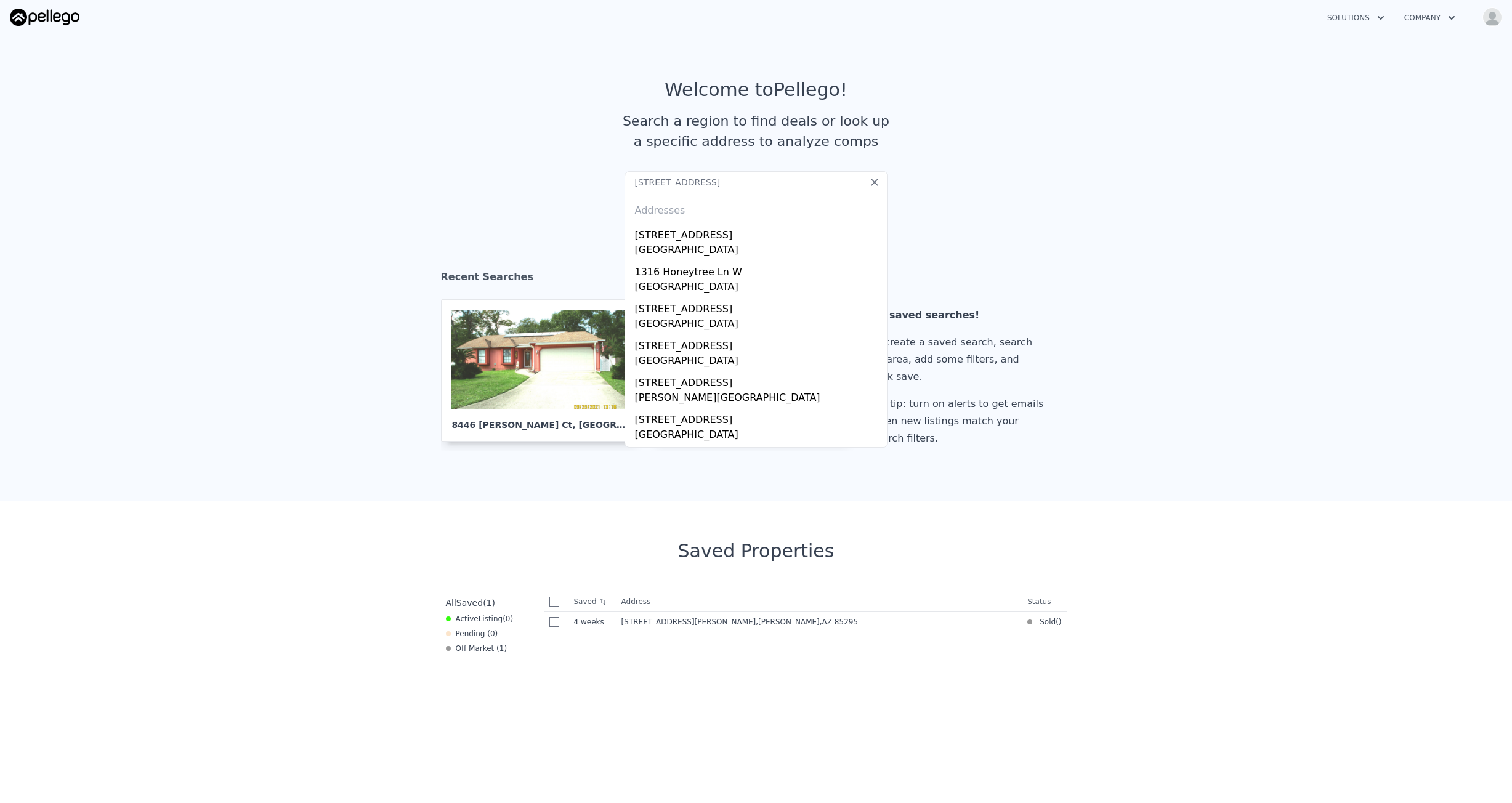
drag, startPoint x: 787, startPoint y: 188, endPoint x: 689, endPoint y: 178, distance: 98.5
click at [689, 178] on input "1316 Pleasant Pl, Lakeland, FL 33801" at bounding box center [756, 182] width 263 height 22
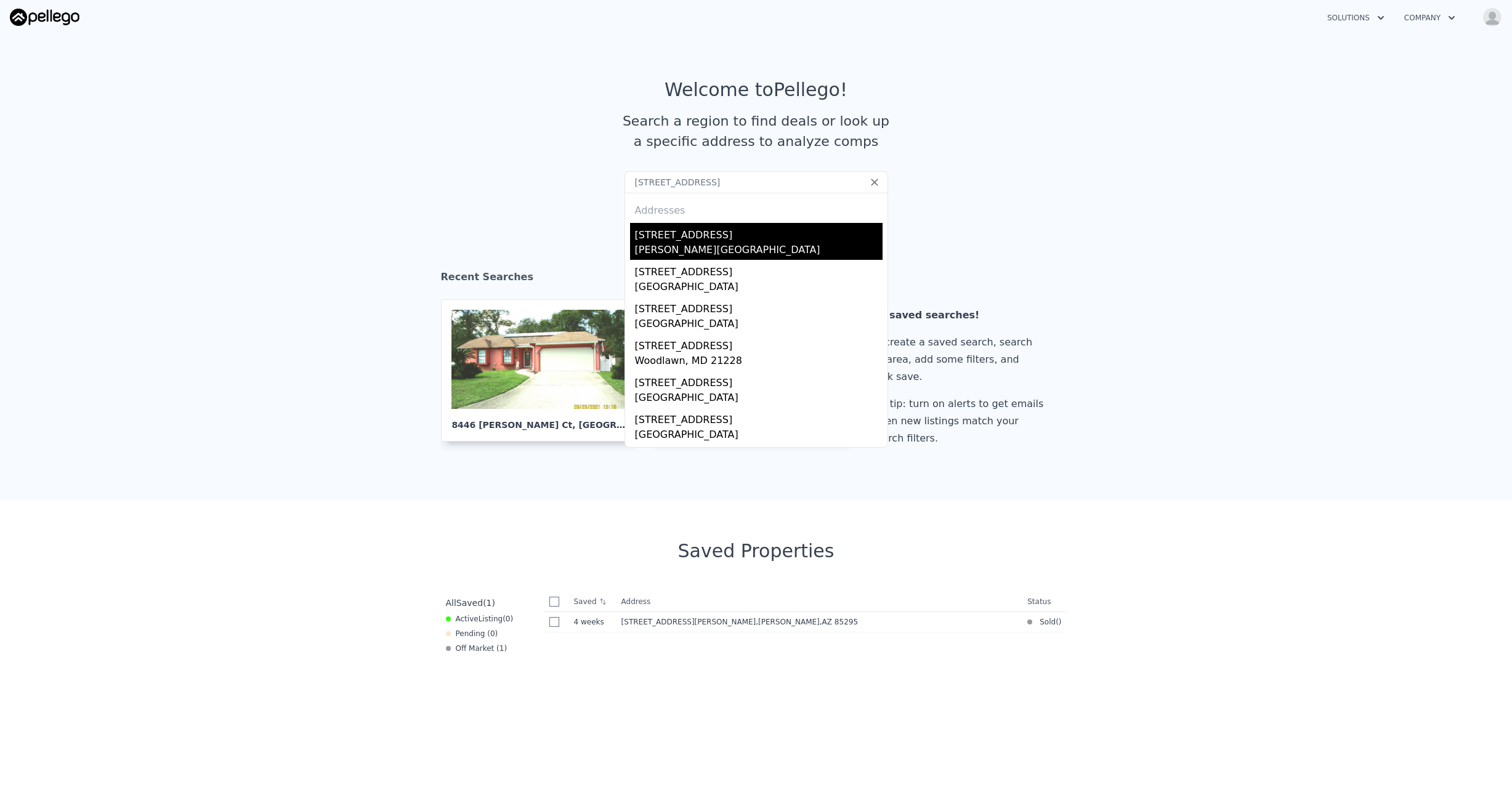
type input "1316 Pleasant Pl,"
click at [728, 238] on div "1316 Pleasant Pl" at bounding box center [759, 233] width 247 height 20
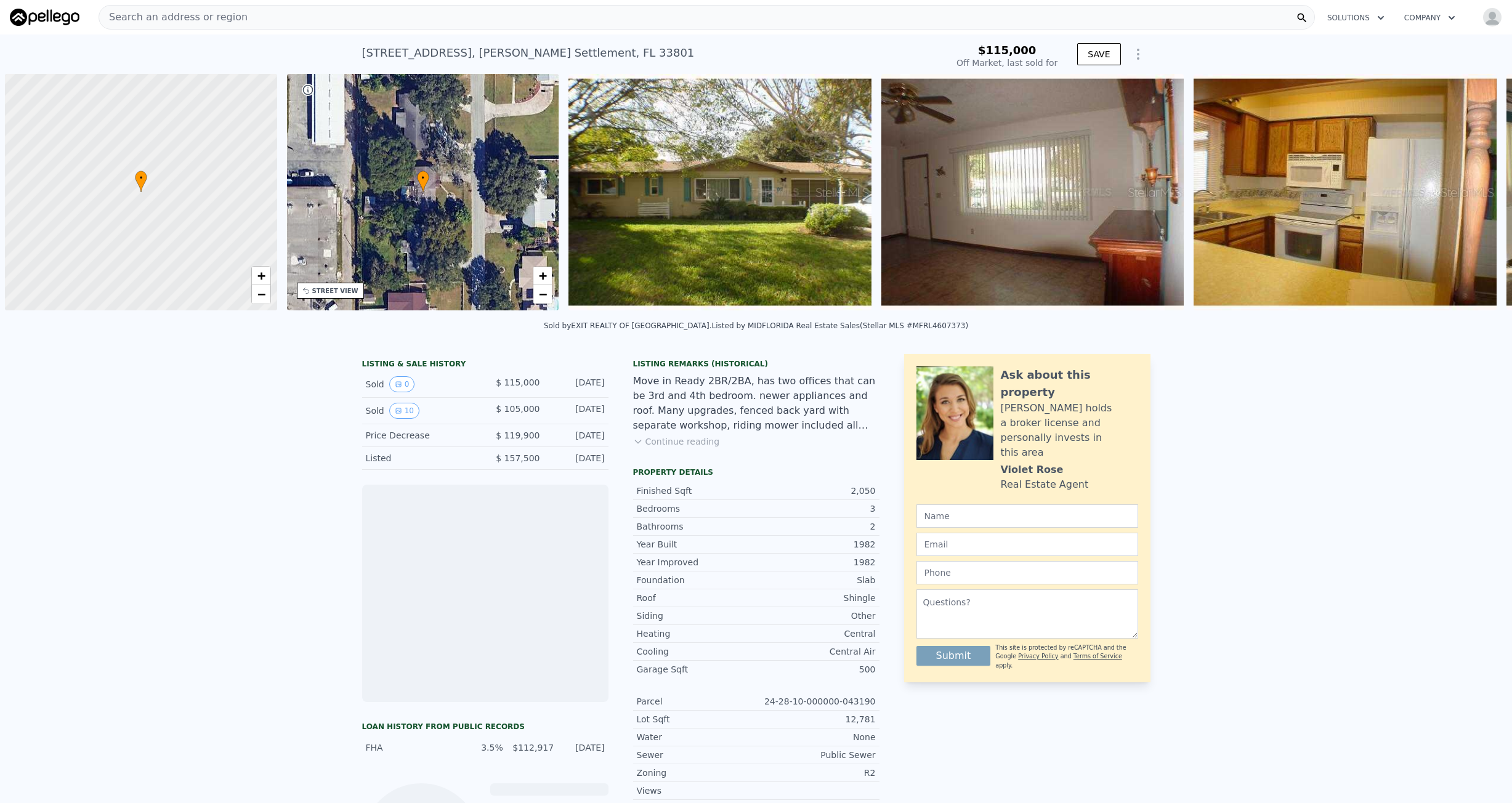
scroll to position [0, 5]
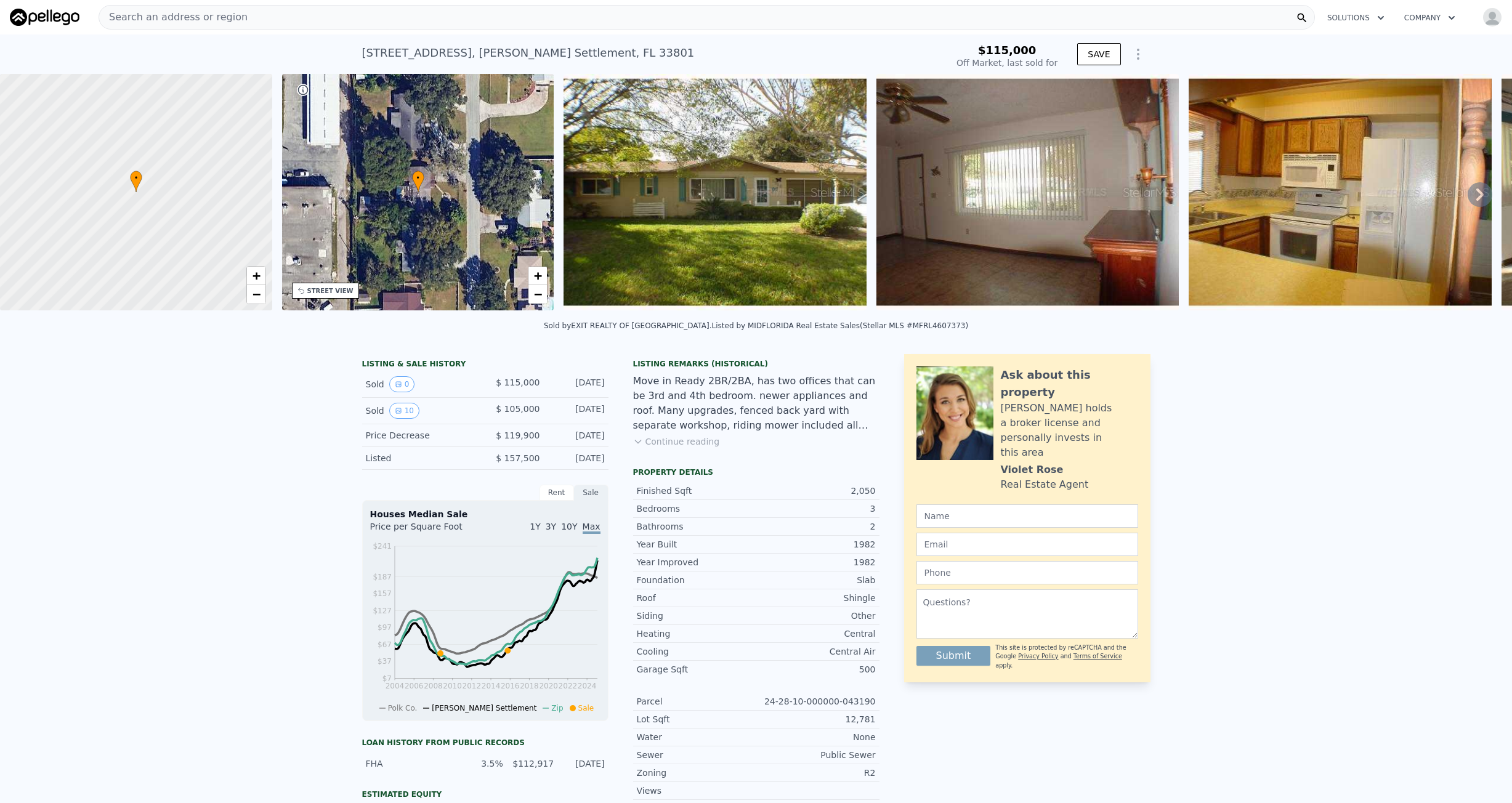
click at [672, 456] on div "Listing Remarks (Historical) Move in Ready 2BR/2BA, has two offices that can be…" at bounding box center [756, 410] width 247 height 103
click at [674, 447] on button "Continue reading" at bounding box center [677, 441] width 86 height 12
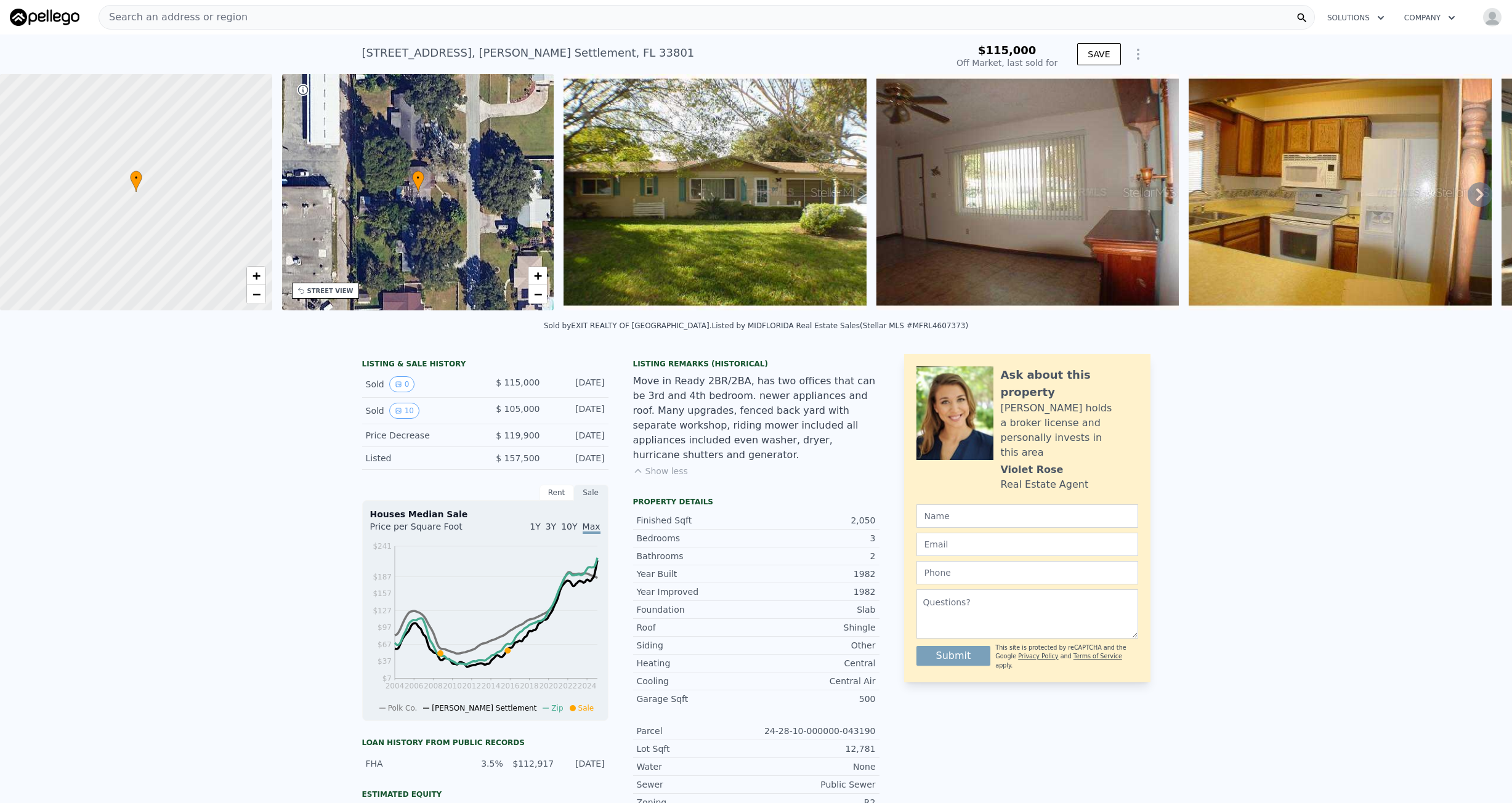
type input "$ 371,000"
type input "$ 235,333"
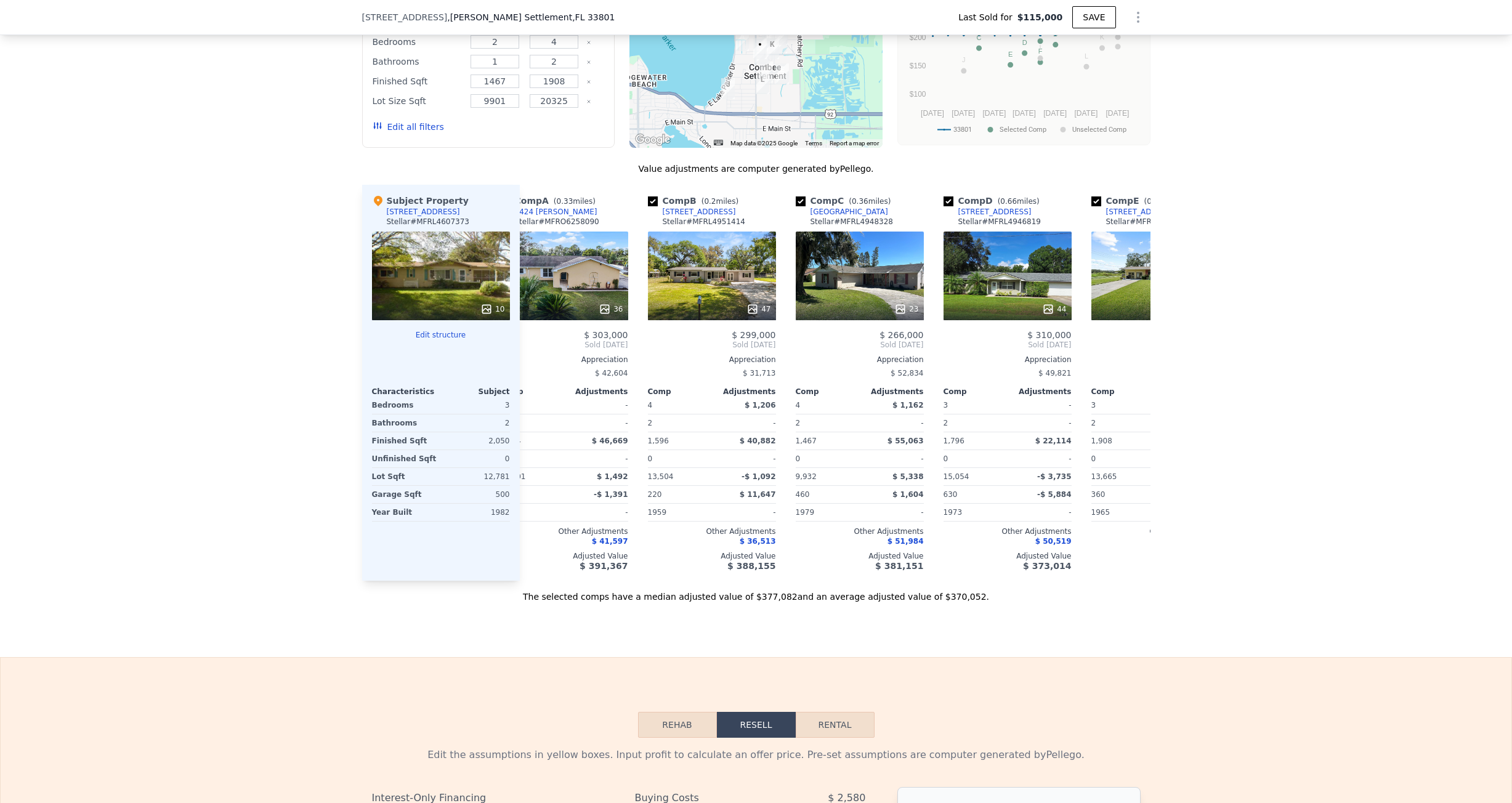
scroll to position [0, 0]
